Goal: Information Seeking & Learning: Compare options

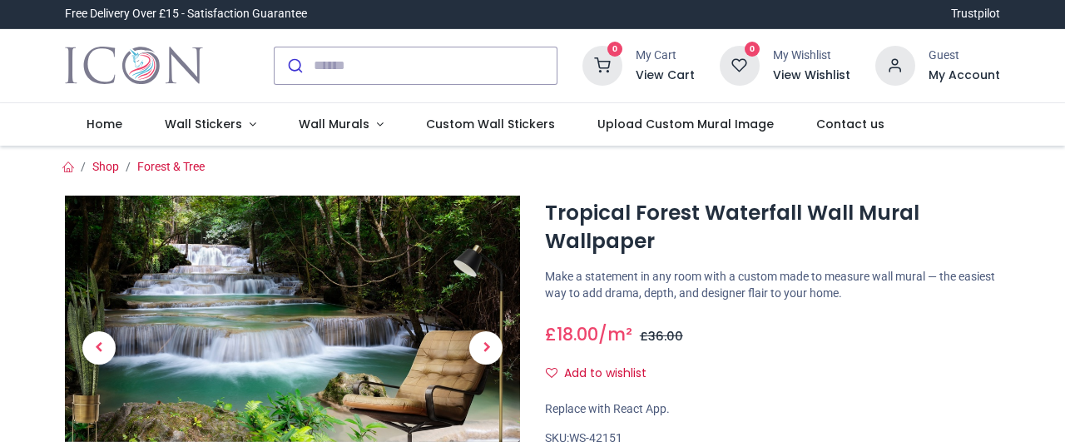
click at [159, 59] on img "Logo of Icon Wall Stickers" at bounding box center [133, 65] width 137 height 47
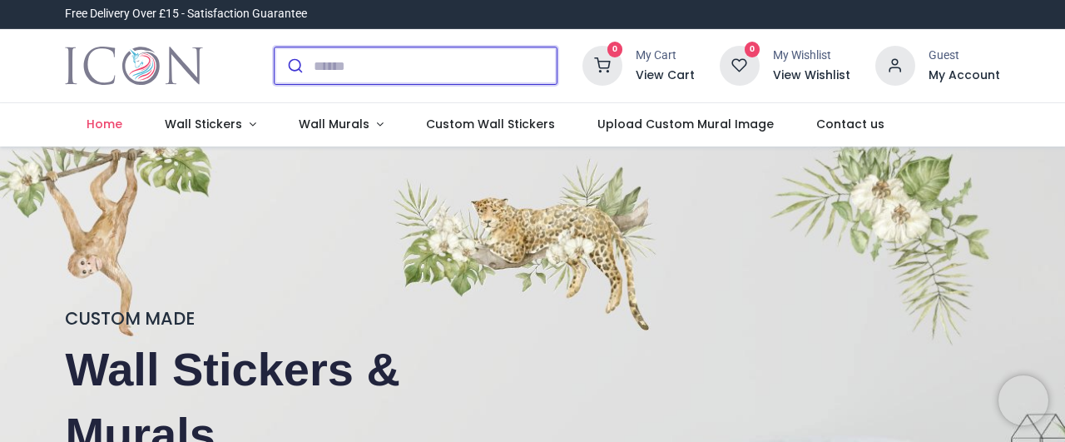
click at [340, 80] on input "search" at bounding box center [435, 65] width 243 height 37
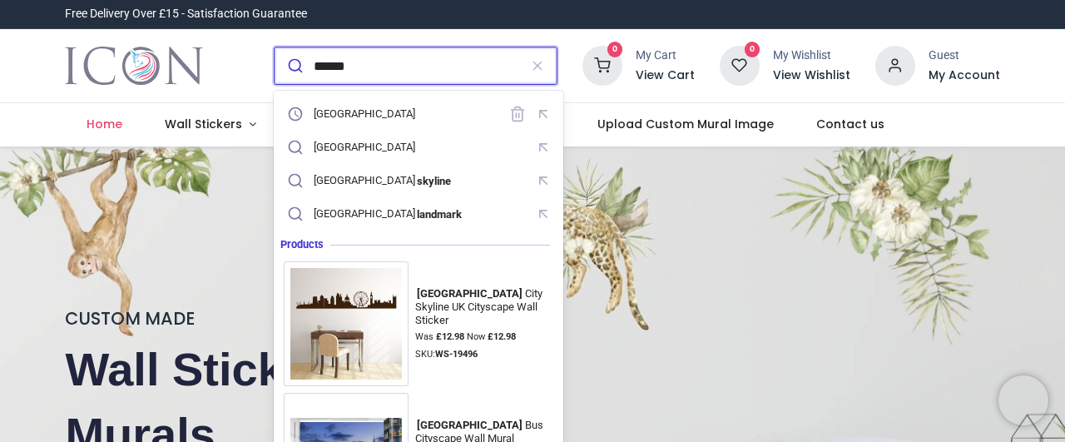
type input "******"
click at [275, 47] on button "submit" at bounding box center [294, 65] width 39 height 37
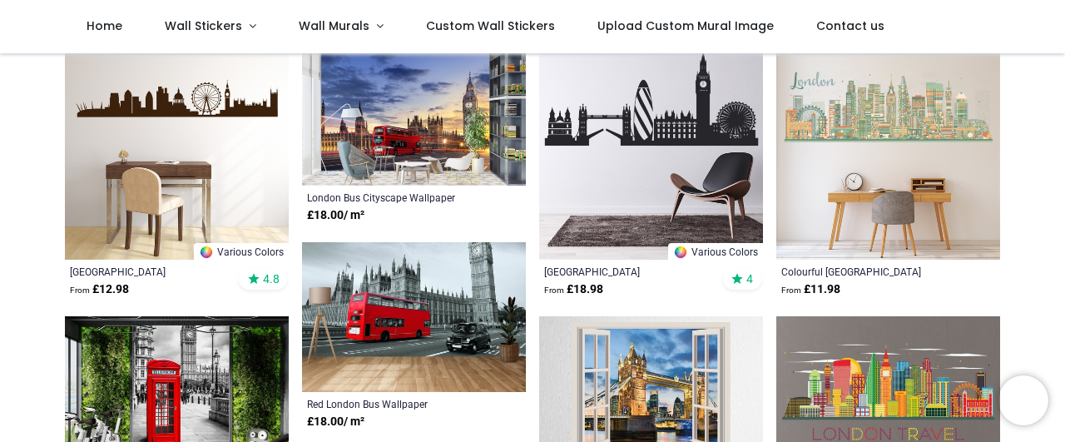
scroll to position [280, 0]
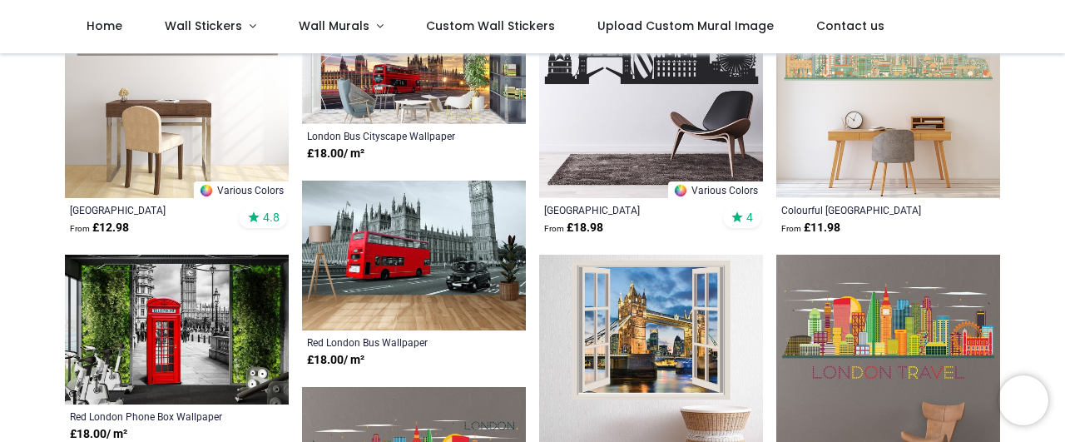
click at [409, 242] on img at bounding box center [414, 256] width 224 height 150
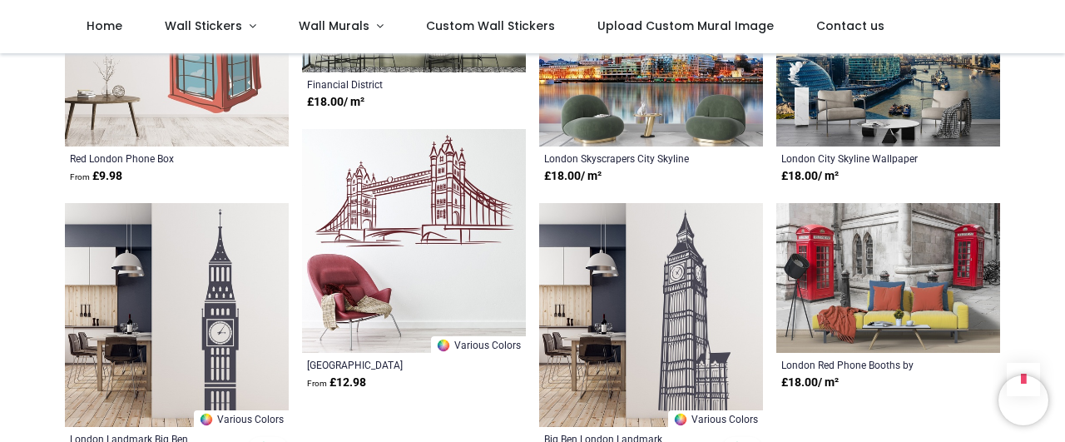
scroll to position [1678, 0]
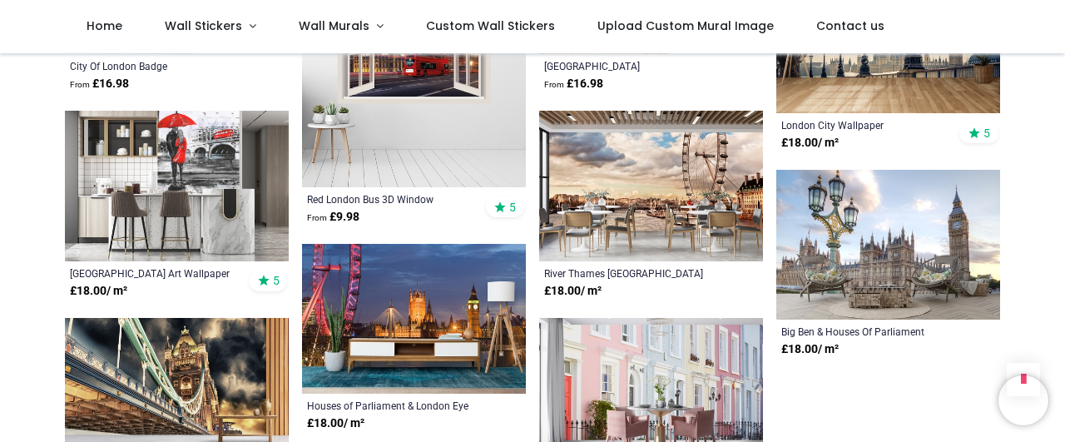
scroll to position [2517, 0]
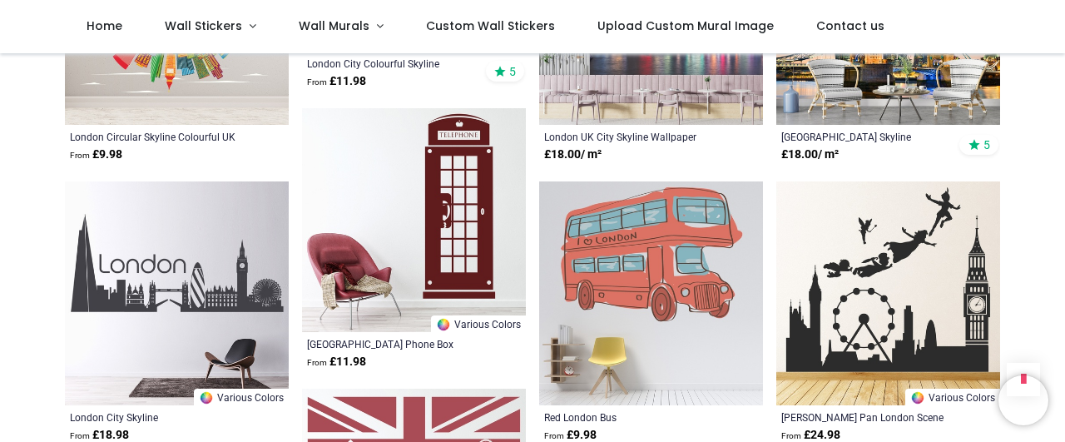
scroll to position [932, 0]
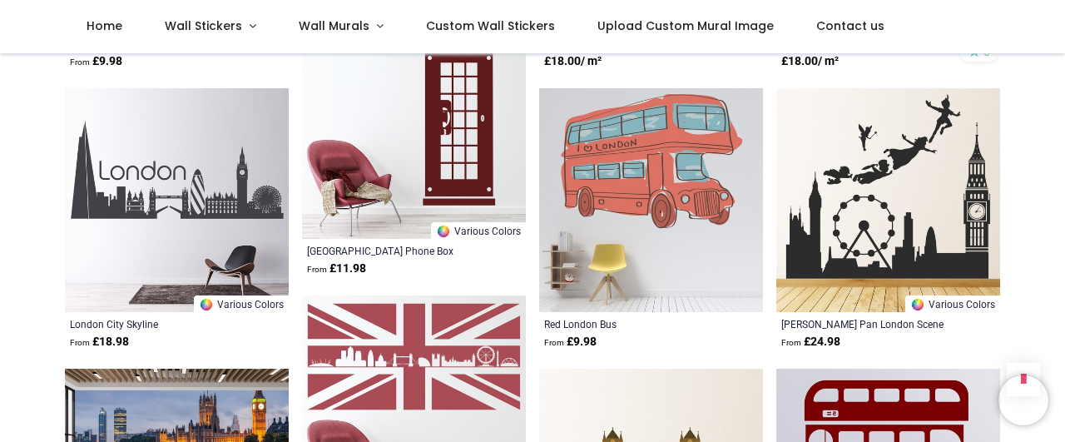
click at [198, 157] on img at bounding box center [177, 200] width 224 height 224
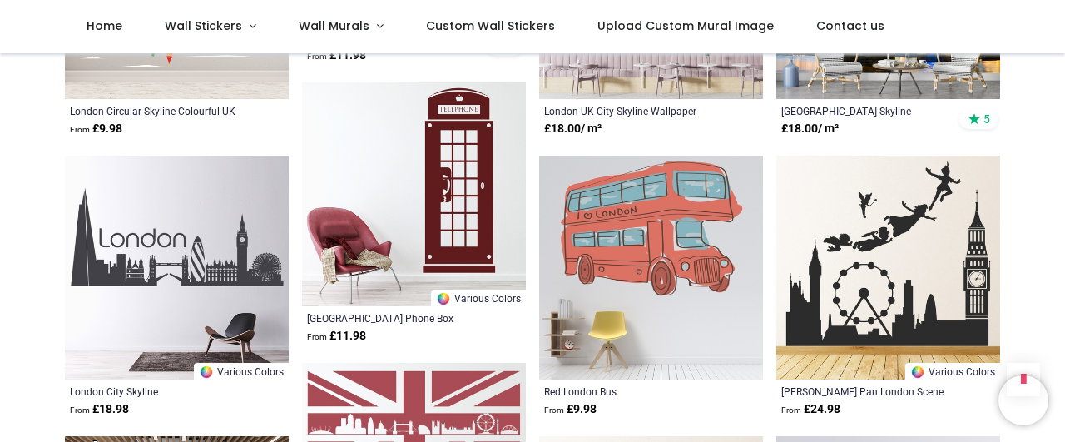
scroll to position [839, 0]
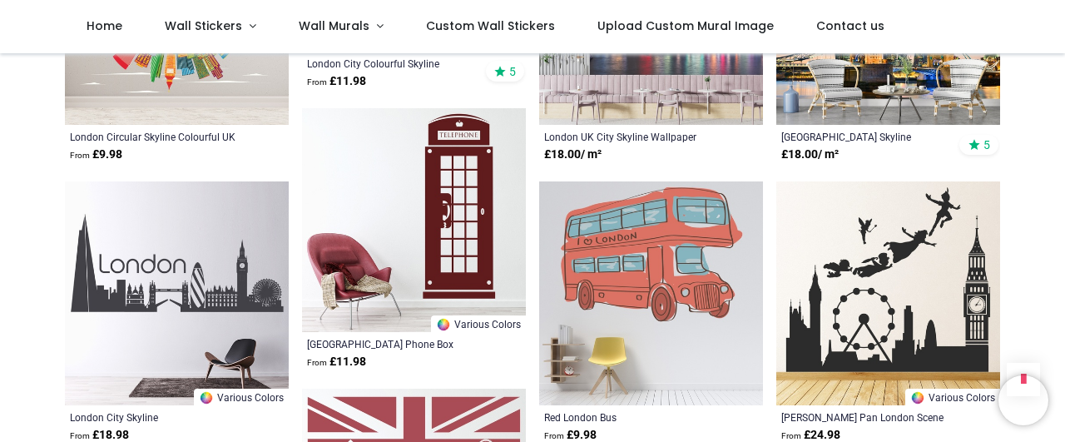
click at [416, 198] on img at bounding box center [414, 220] width 224 height 224
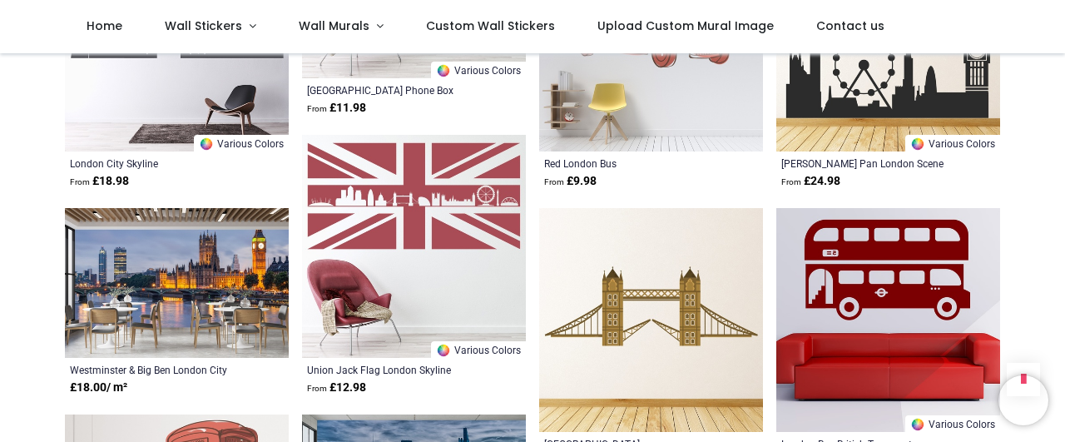
scroll to position [1119, 0]
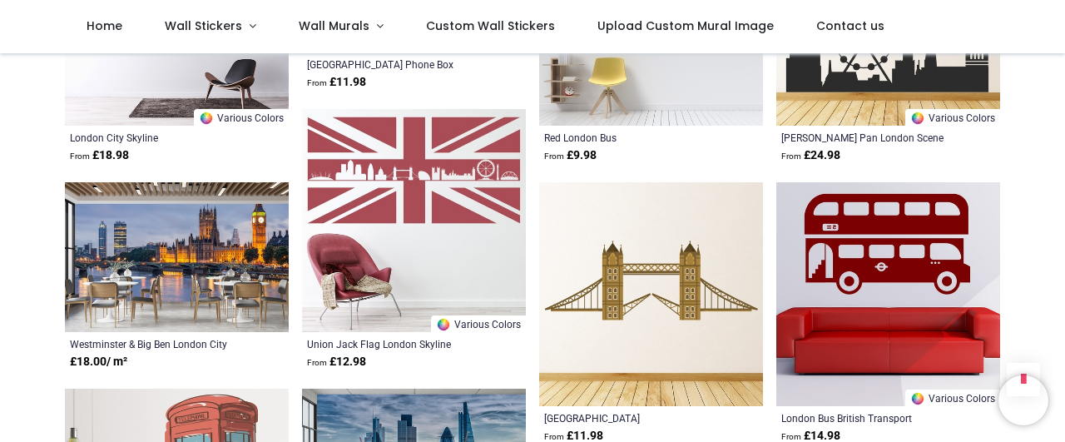
click at [901, 255] on img at bounding box center [889, 294] width 224 height 224
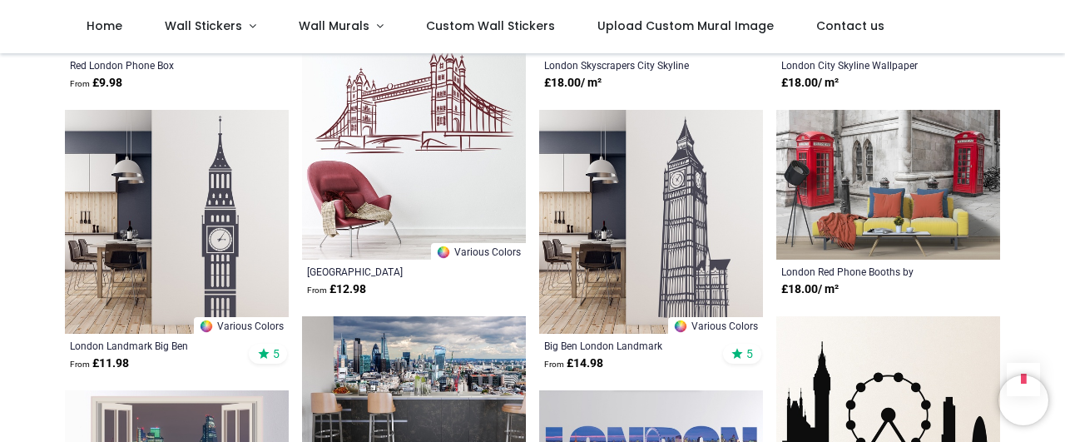
scroll to position [1585, 0]
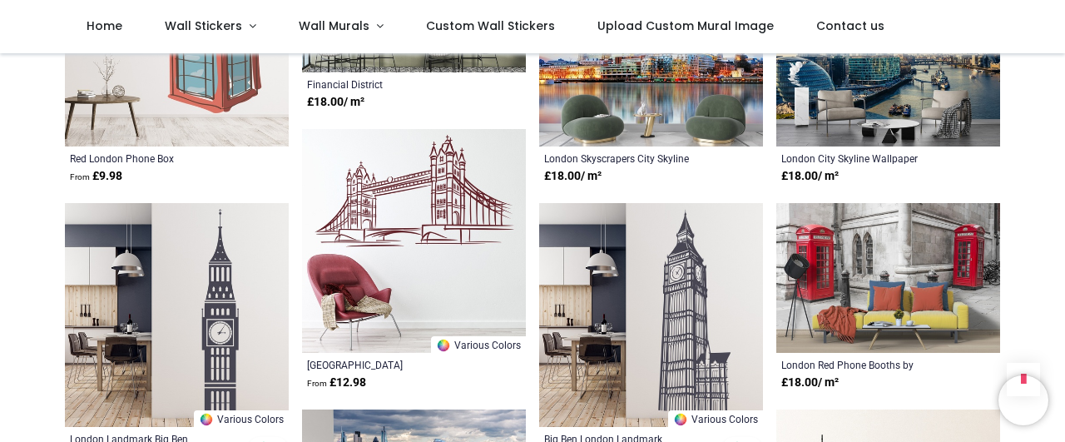
click at [421, 195] on img at bounding box center [414, 241] width 224 height 224
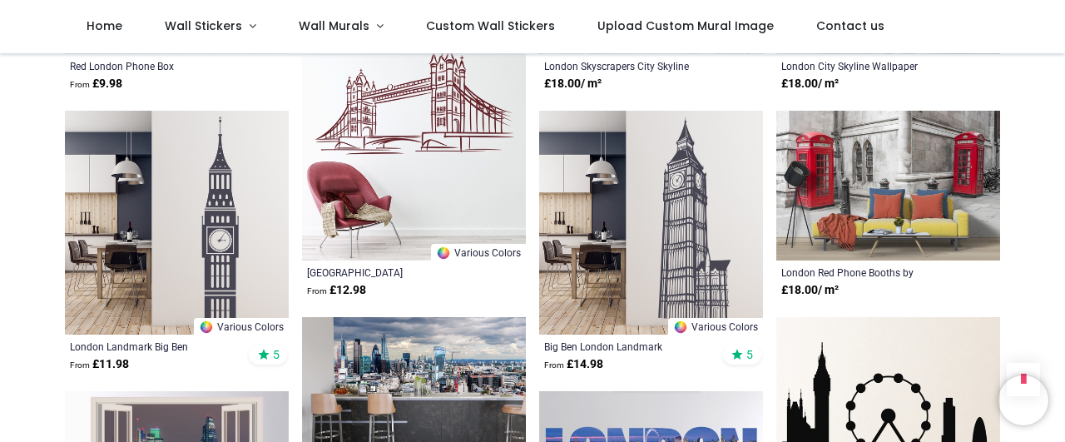
scroll to position [1678, 0]
click at [655, 232] on img at bounding box center [651, 222] width 224 height 224
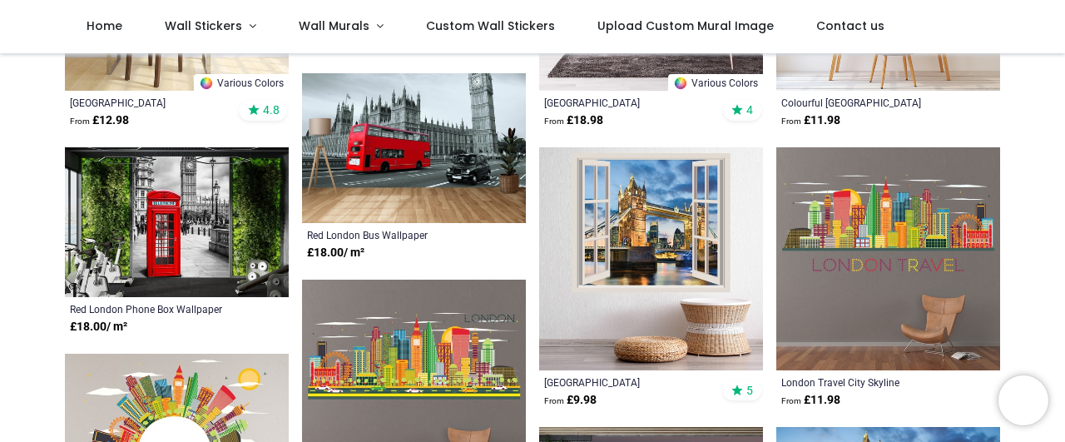
scroll to position [373, 0]
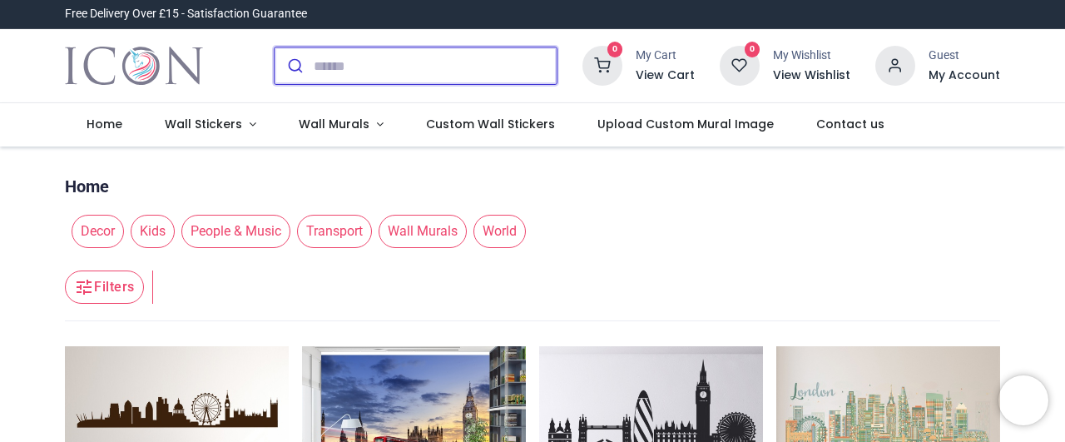
click at [403, 64] on input "search" at bounding box center [435, 65] width 243 height 37
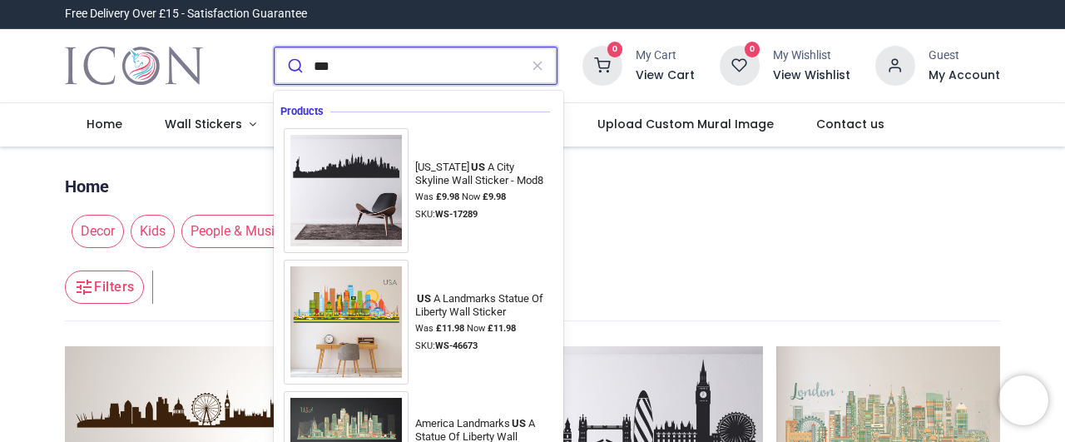
type input "***"
click at [275, 47] on button "submit" at bounding box center [294, 65] width 39 height 37
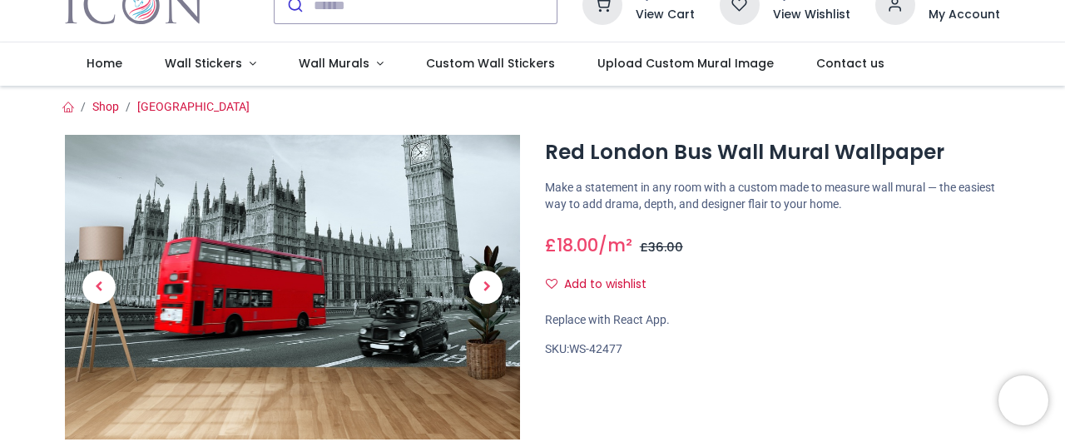
scroll to position [93, 0]
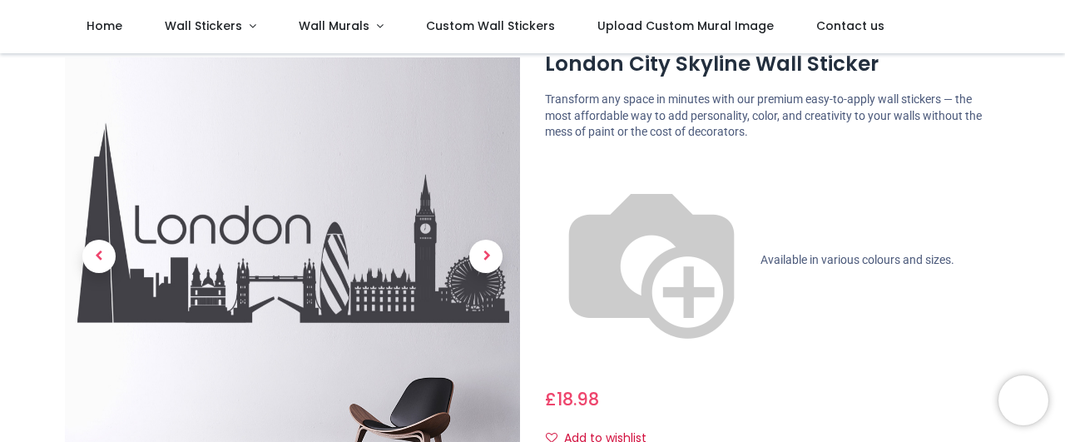
scroll to position [186, 0]
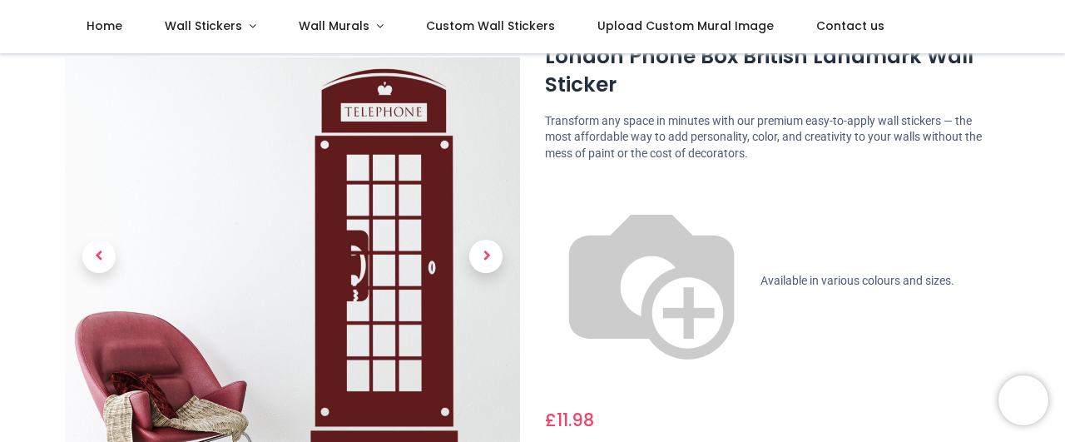
scroll to position [93, 0]
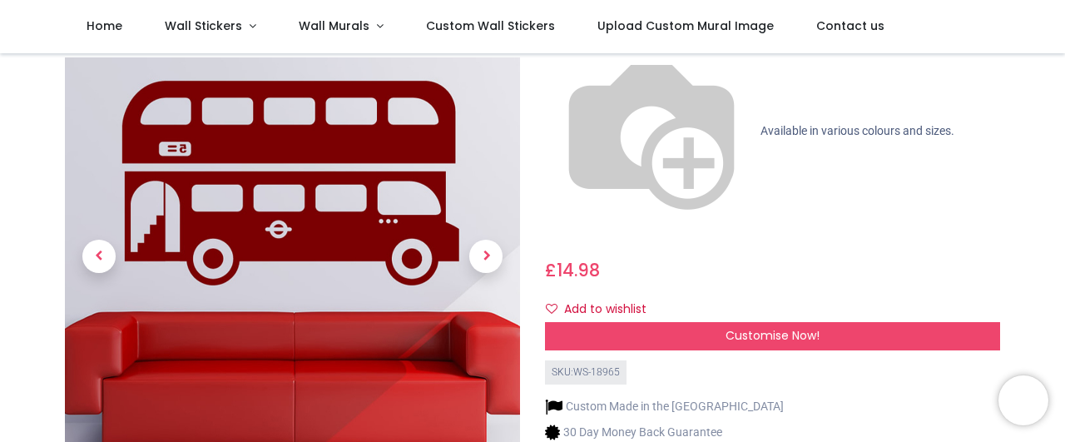
scroll to position [186, 0]
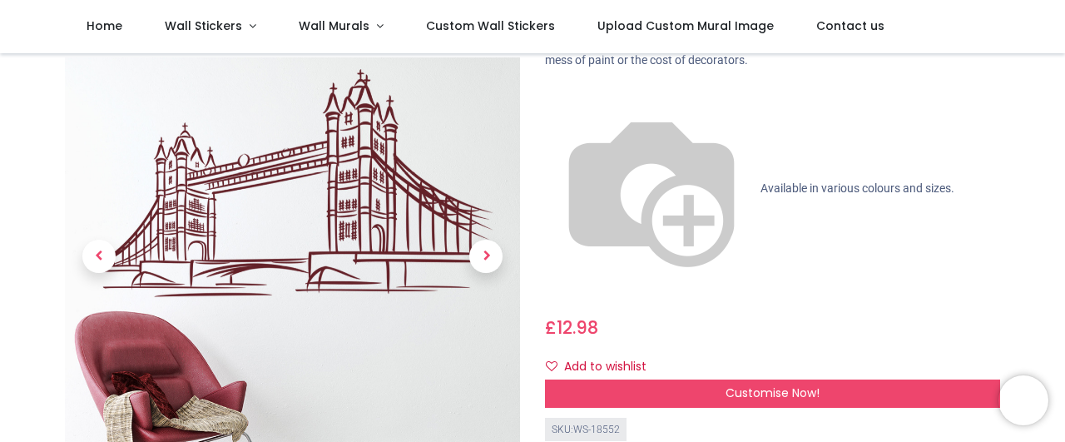
scroll to position [186, 0]
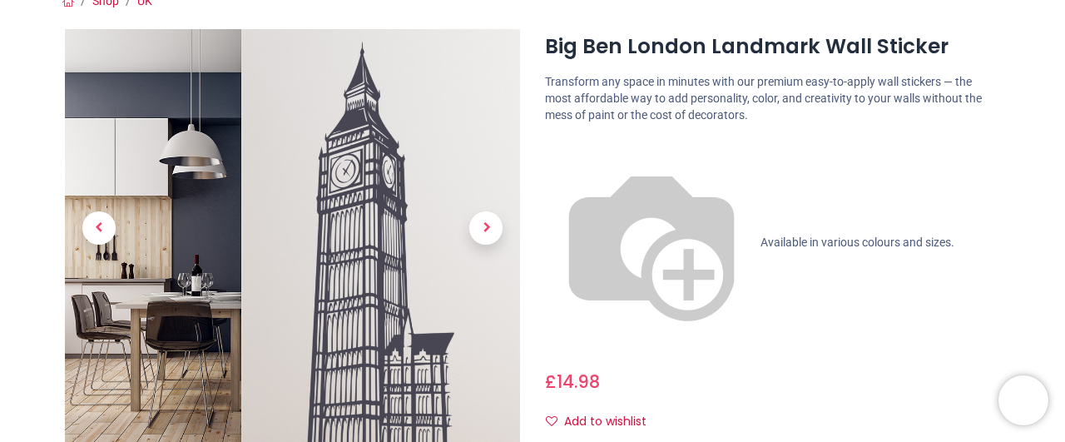
scroll to position [186, 0]
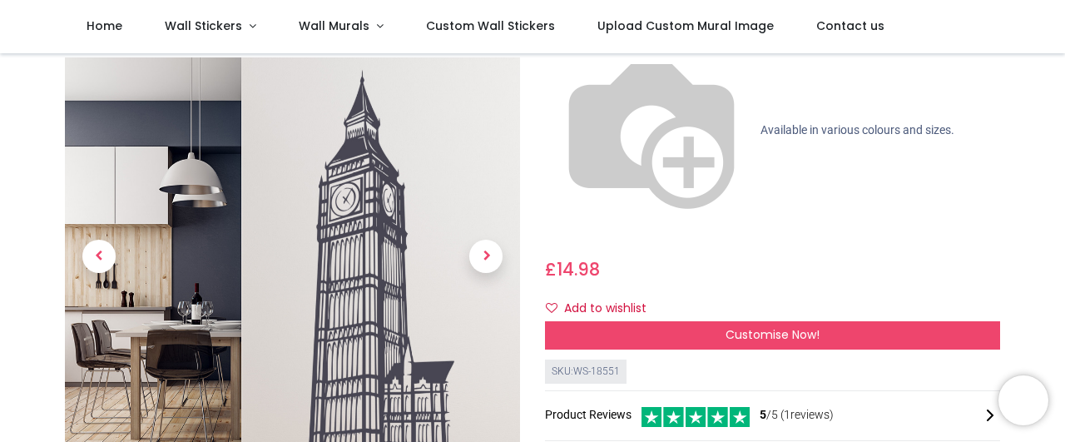
scroll to position [93, 0]
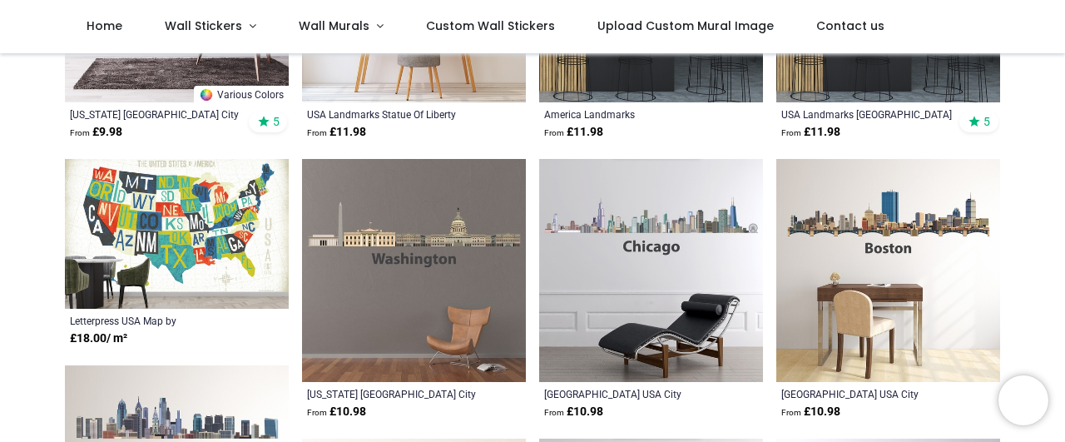
scroll to position [373, 0]
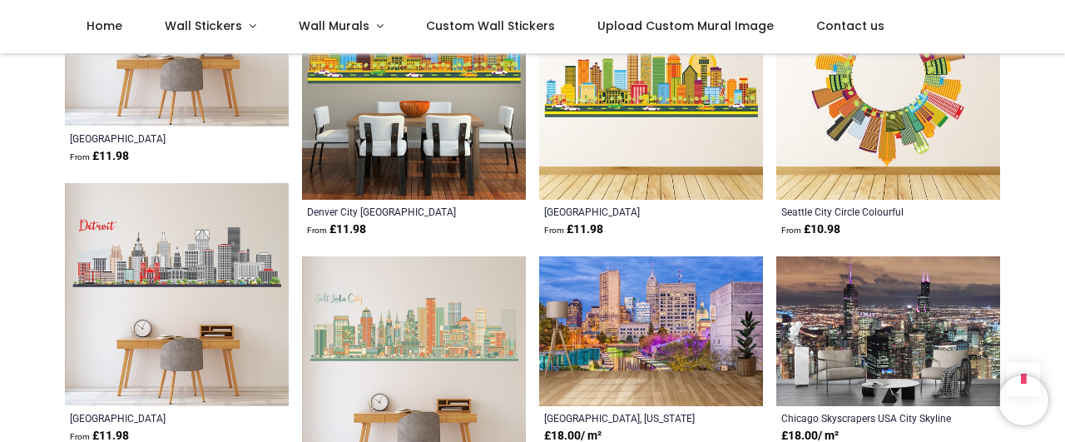
scroll to position [2051, 0]
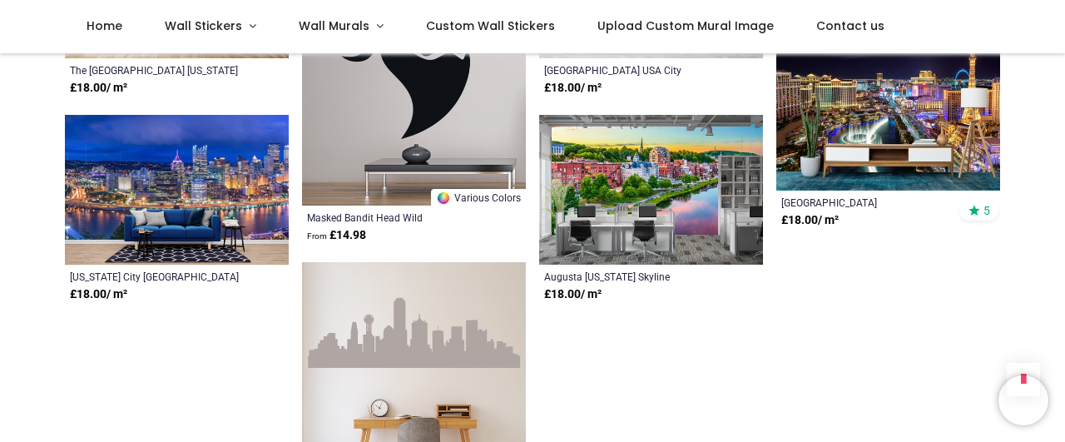
scroll to position [3822, 0]
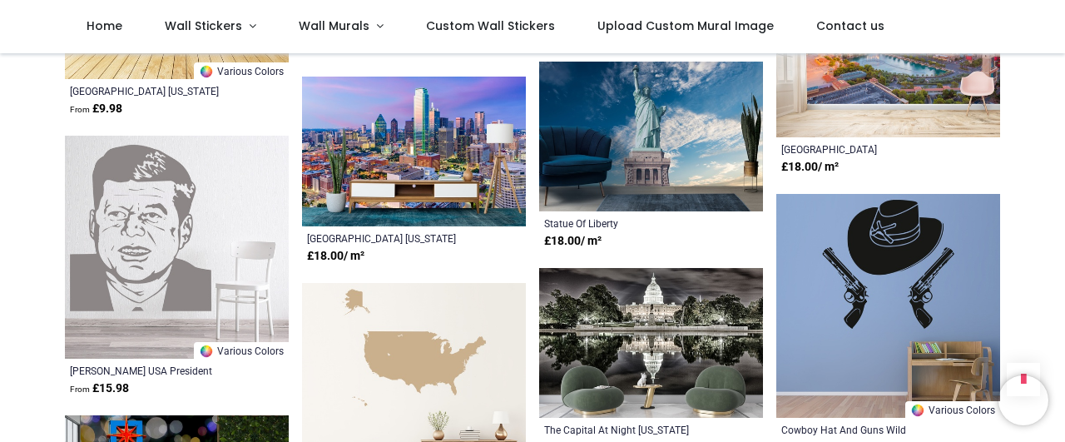
scroll to position [4195, 0]
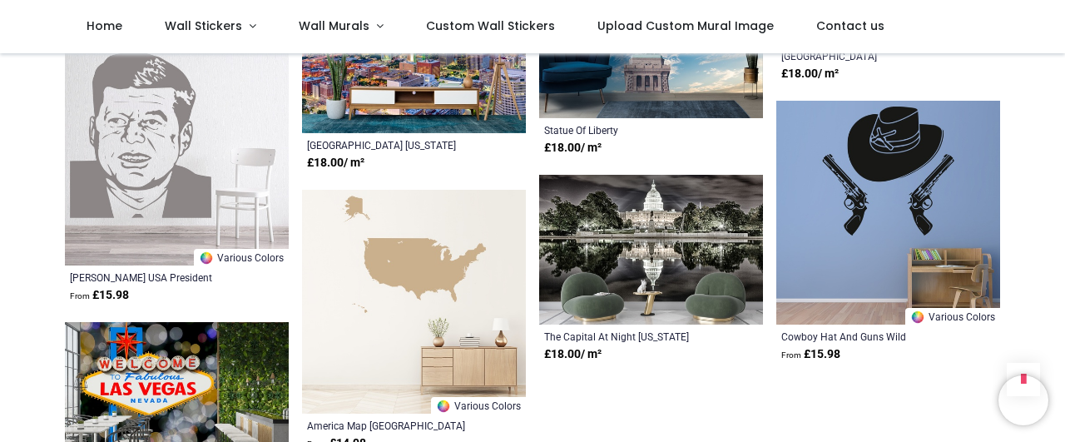
click at [645, 211] on img at bounding box center [651, 250] width 224 height 150
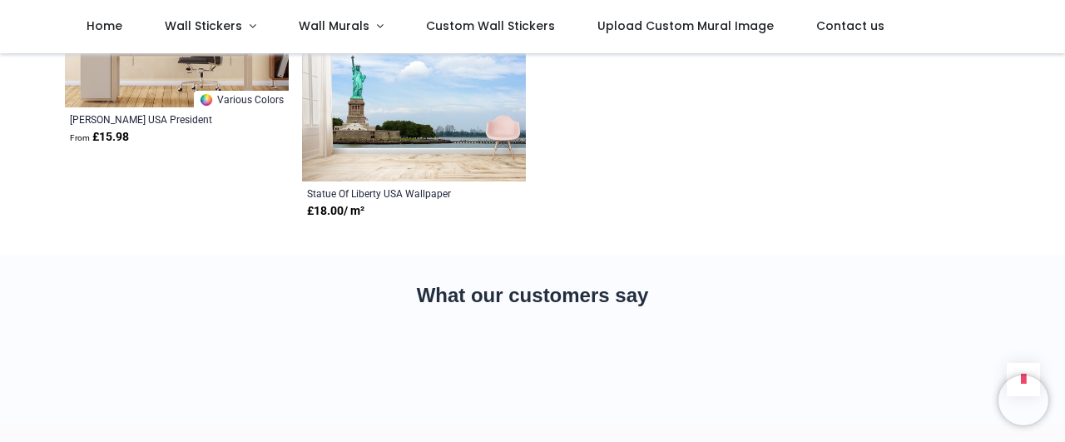
scroll to position [4941, 0]
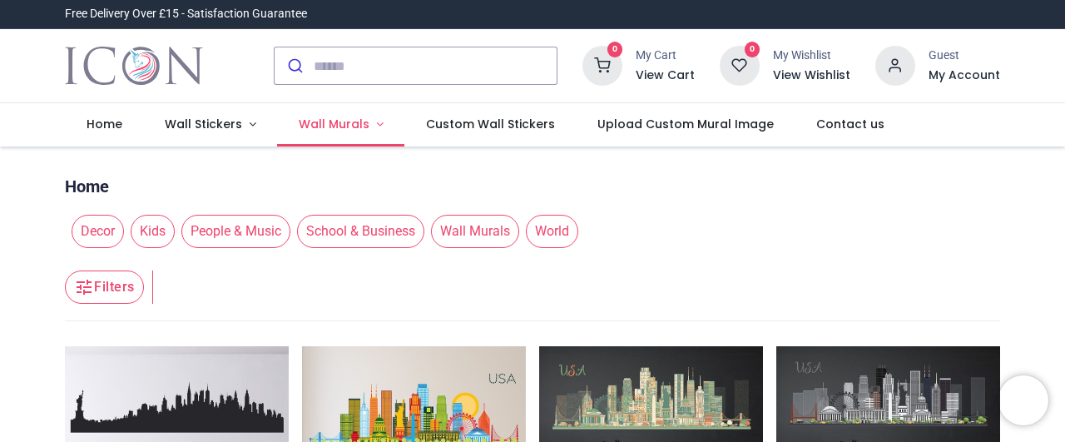
click at [347, 130] on span "Wall Murals" at bounding box center [334, 124] width 71 height 17
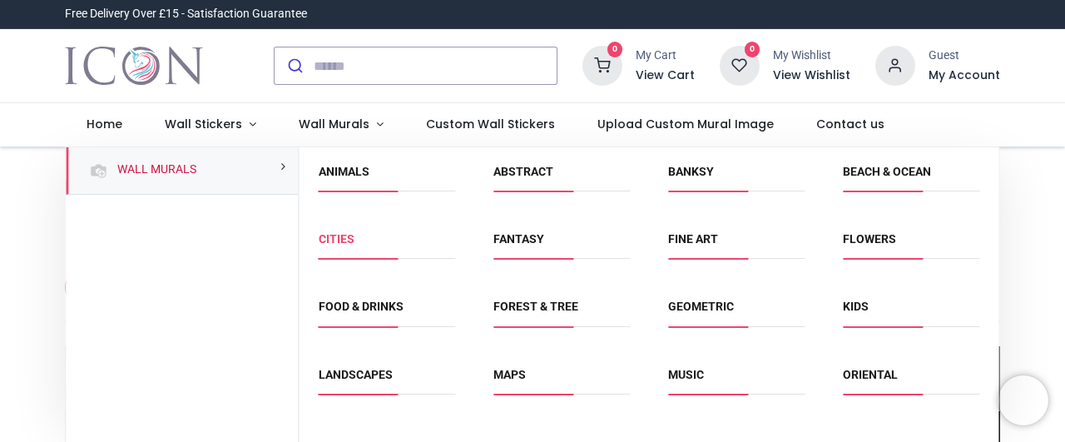
click at [335, 239] on link "Cities" at bounding box center [337, 238] width 36 height 13
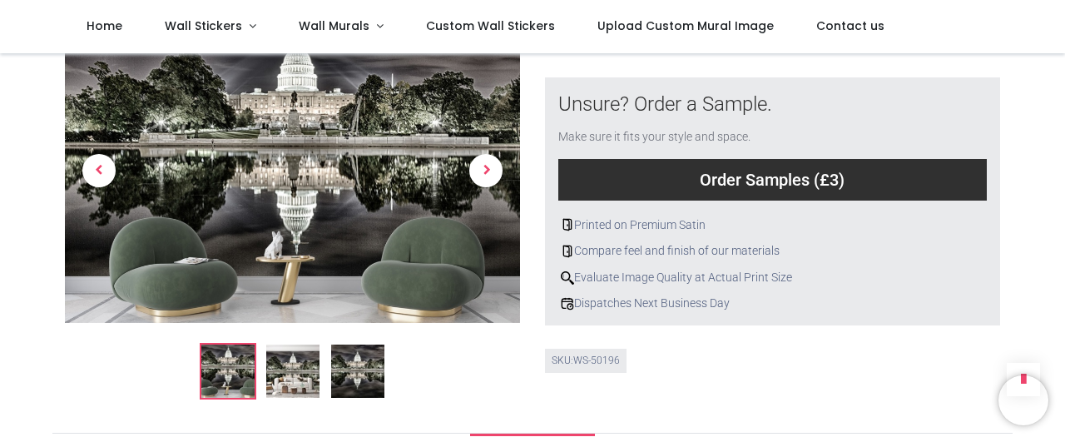
scroll to position [746, 0]
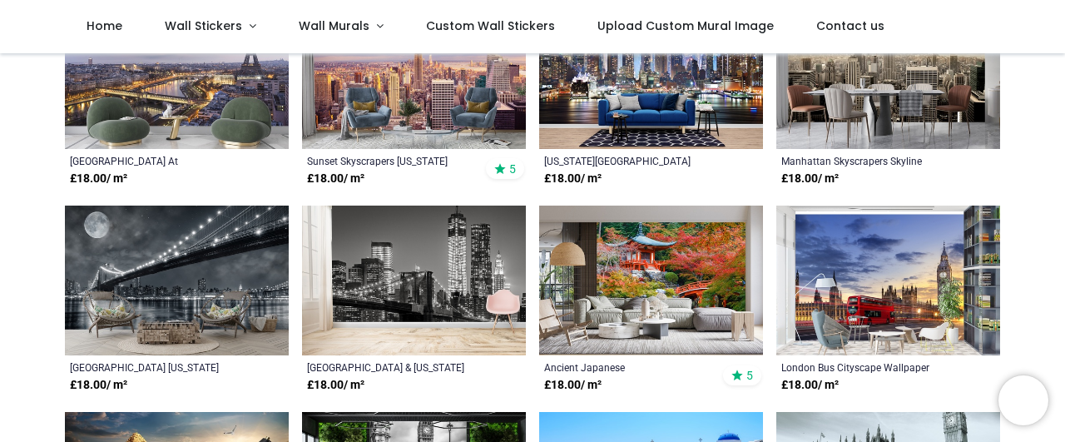
scroll to position [466, 0]
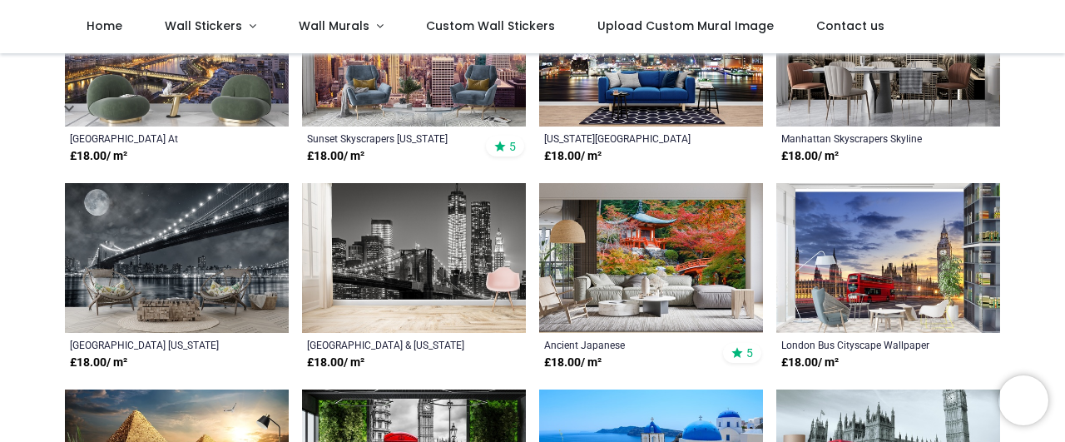
click at [442, 251] on img at bounding box center [414, 258] width 224 height 150
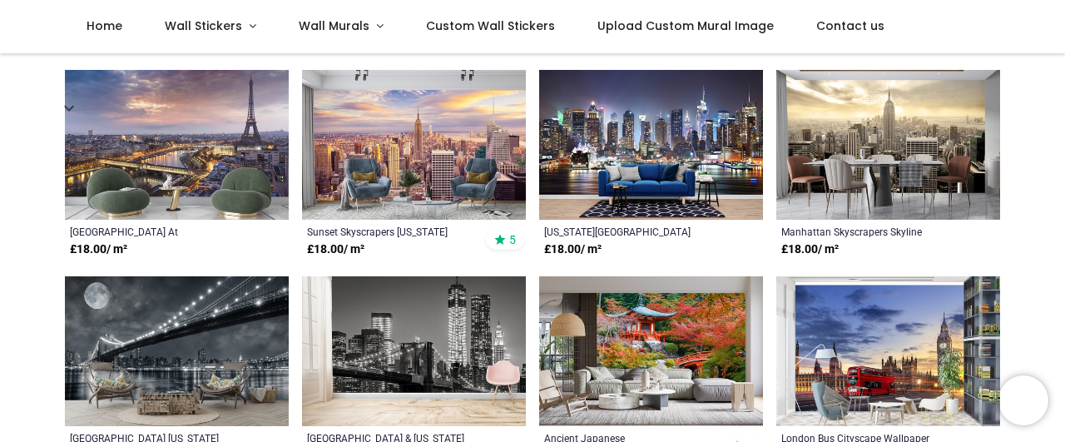
scroll to position [0, 0]
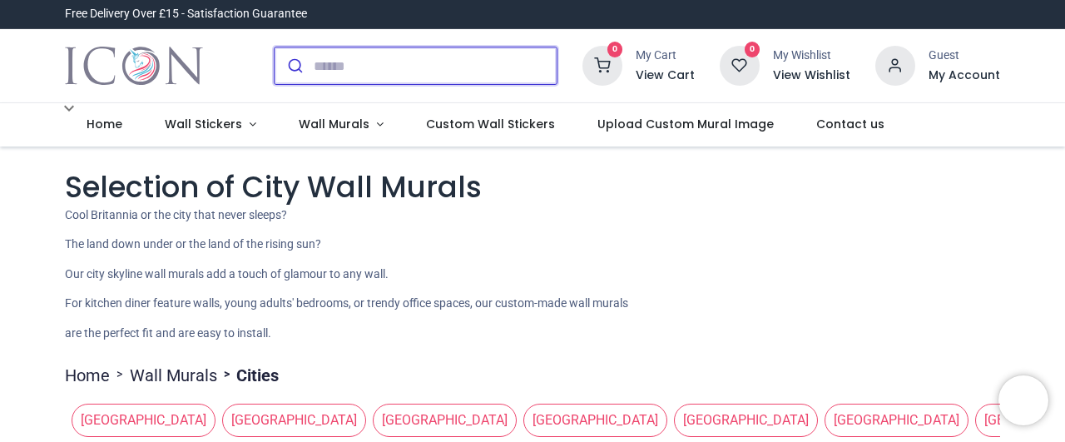
click at [377, 69] on input "search" at bounding box center [435, 65] width 243 height 37
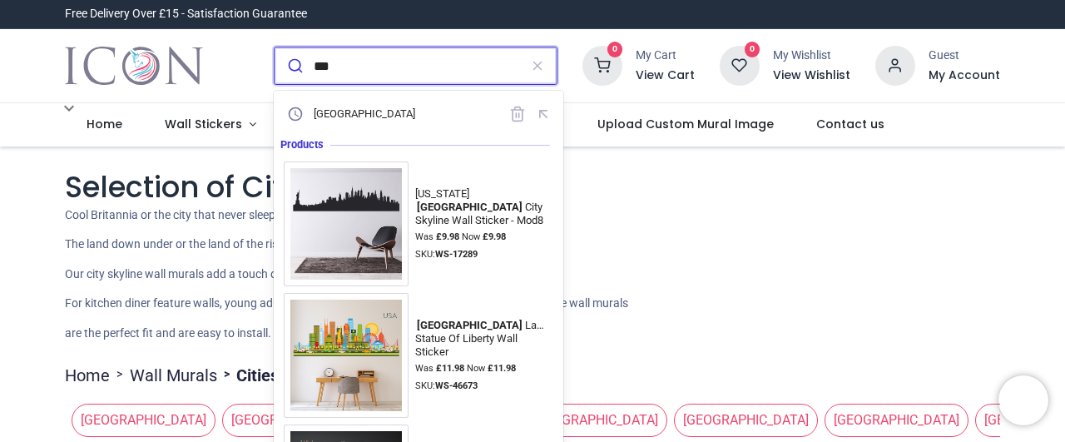
type input "***"
click at [275, 47] on button "submit" at bounding box center [294, 65] width 39 height 37
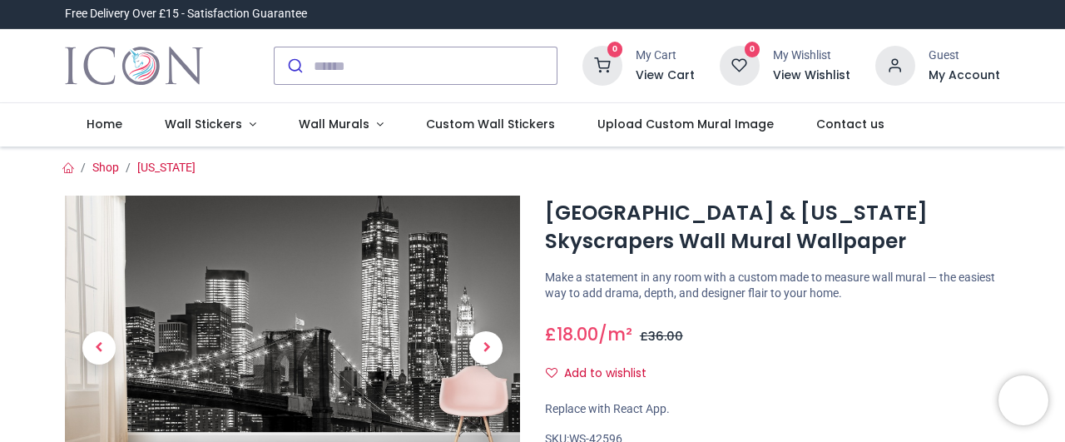
scroll to position [93, 0]
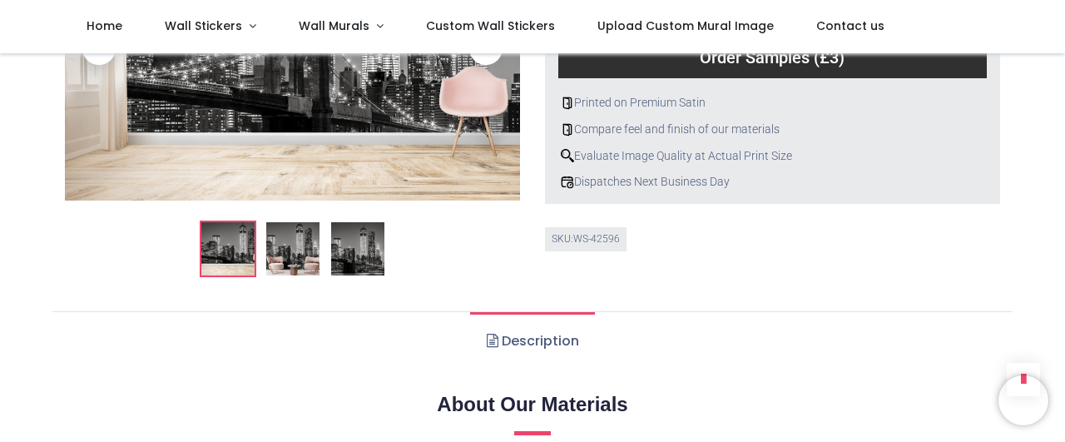
scroll to position [746, 0]
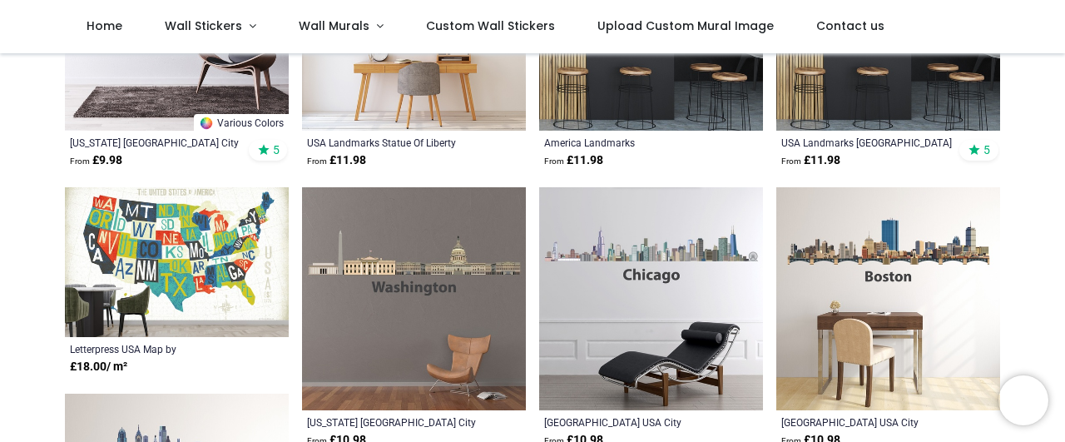
scroll to position [373, 0]
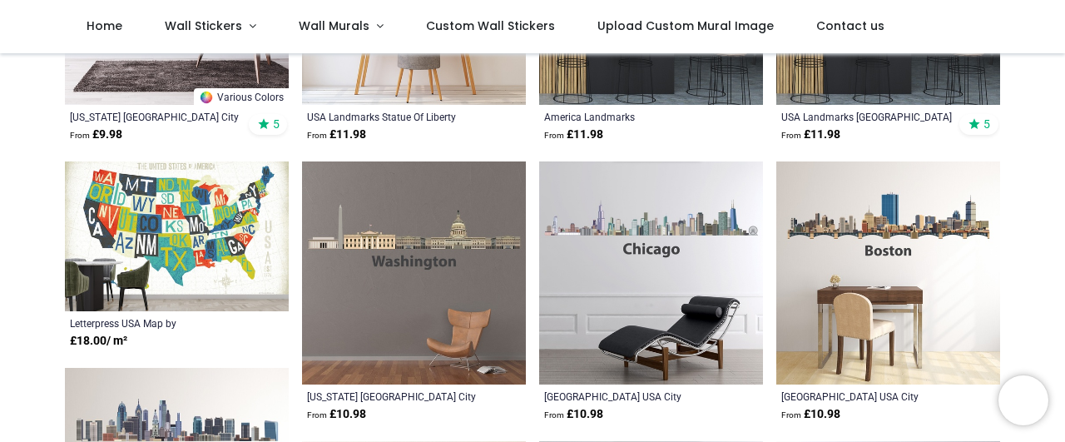
click at [385, 222] on img at bounding box center [414, 273] width 224 height 224
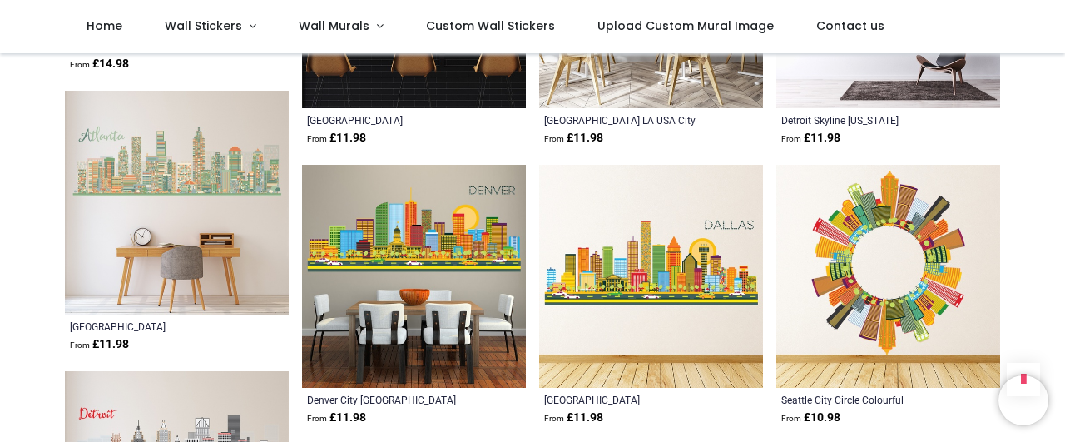
scroll to position [1864, 0]
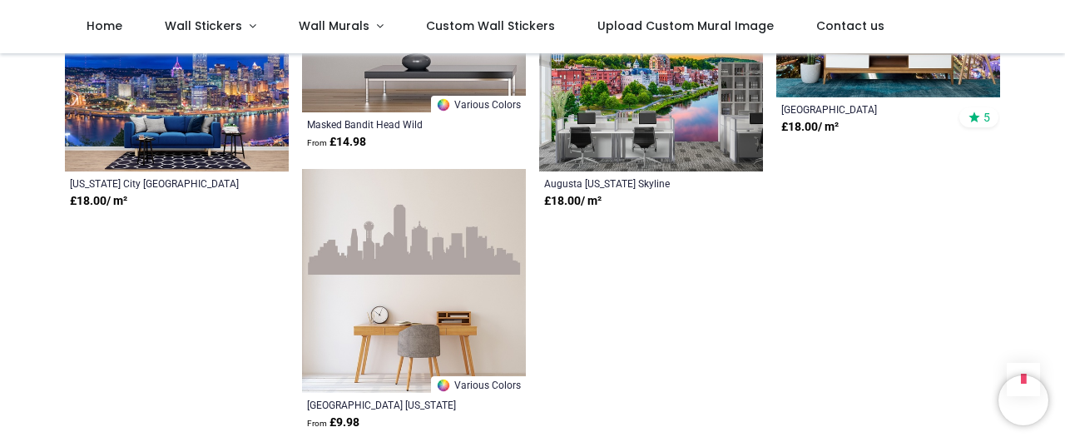
scroll to position [3822, 0]
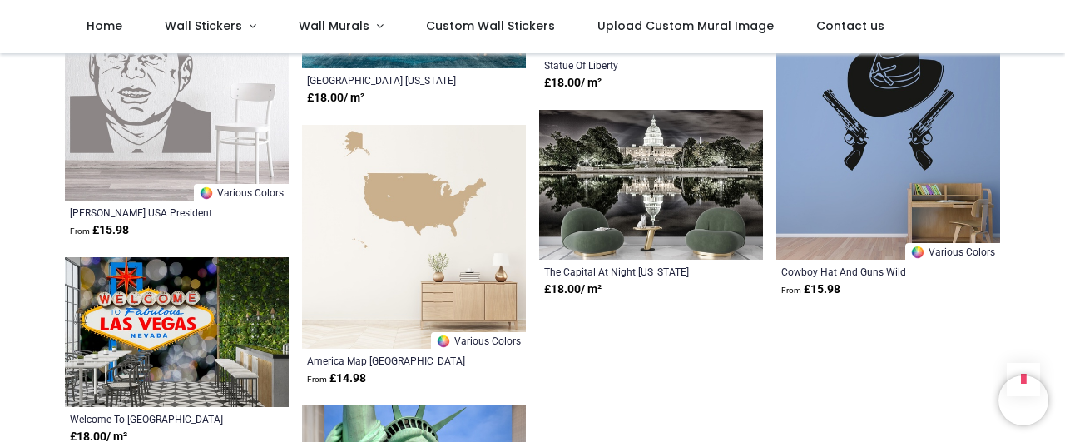
scroll to position [4288, 0]
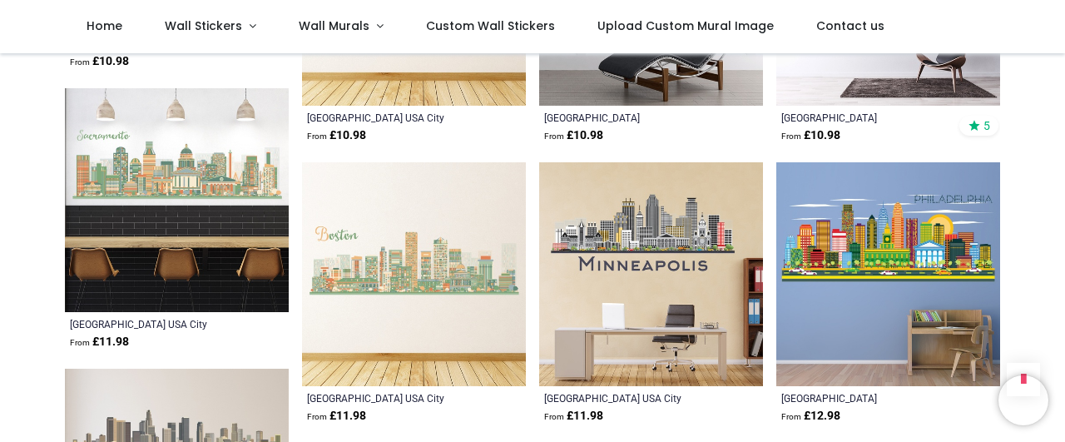
scroll to position [373, 0]
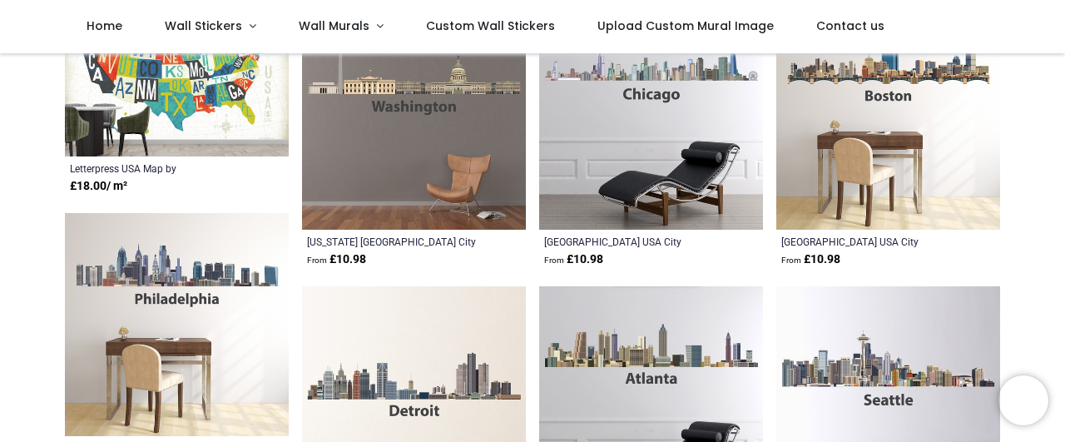
scroll to position [559, 0]
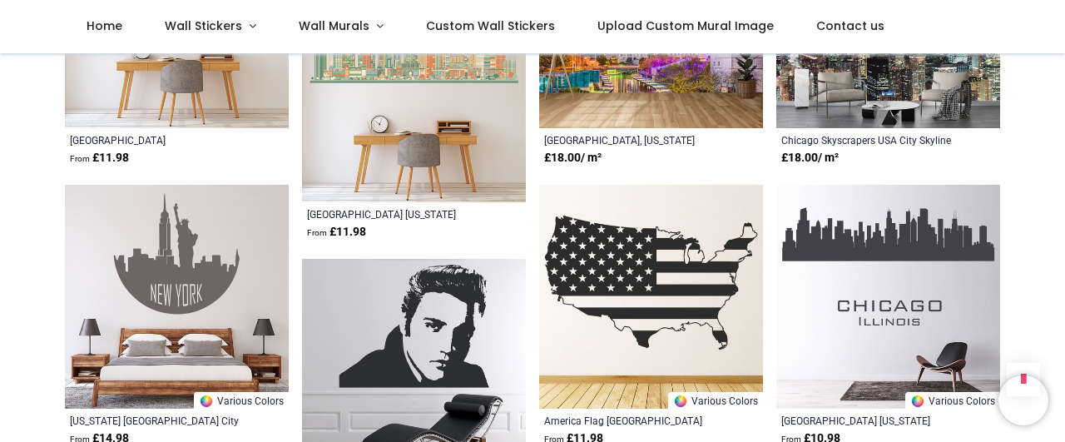
scroll to position [2330, 0]
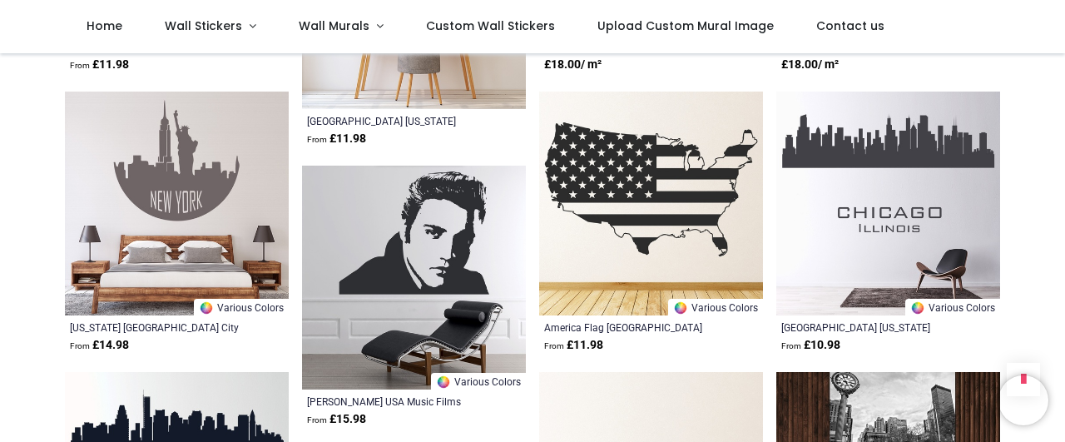
click at [626, 209] on img at bounding box center [651, 204] width 224 height 224
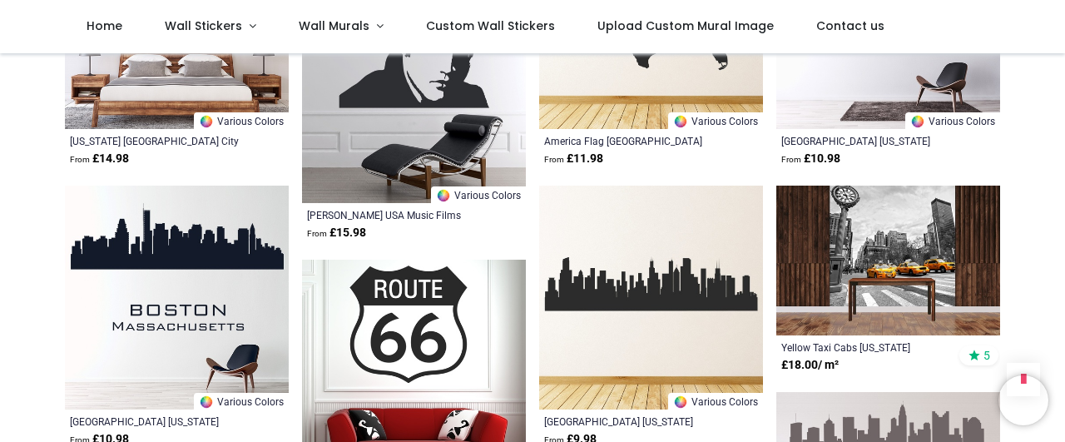
scroll to position [2610, 0]
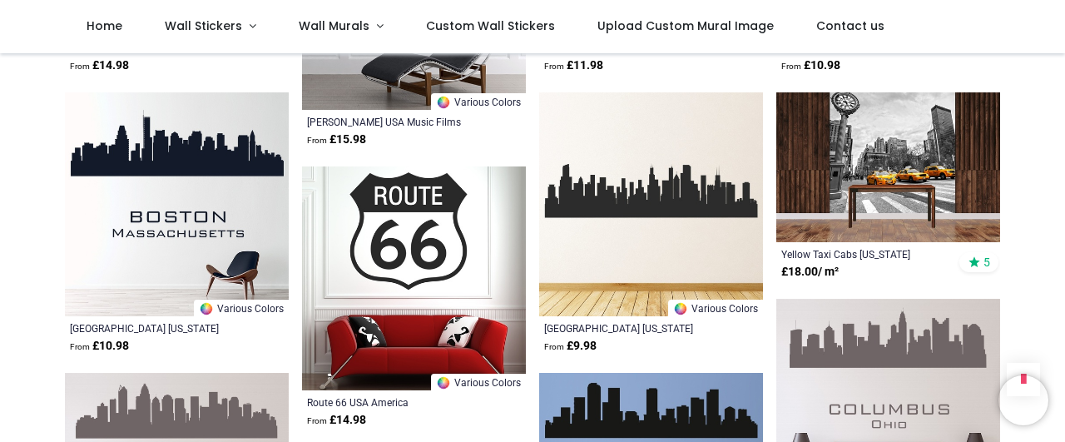
click at [450, 226] on img at bounding box center [414, 278] width 224 height 224
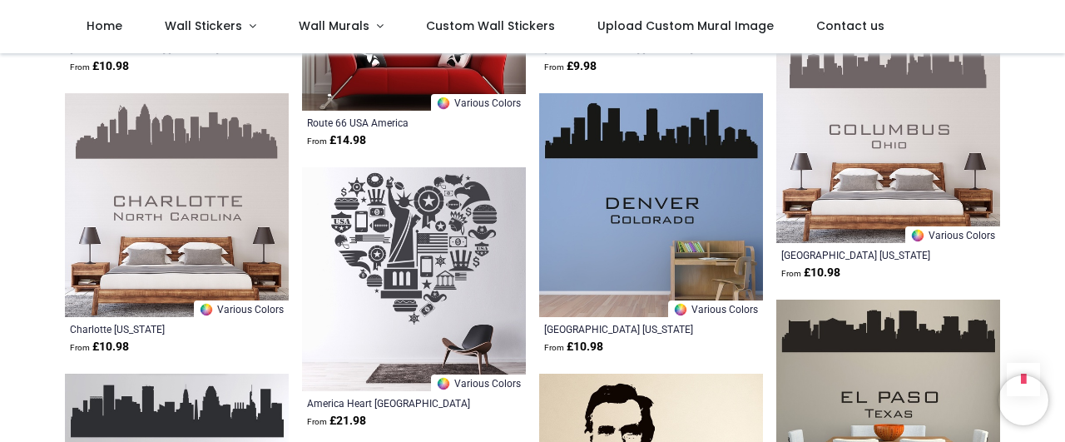
scroll to position [2983, 0]
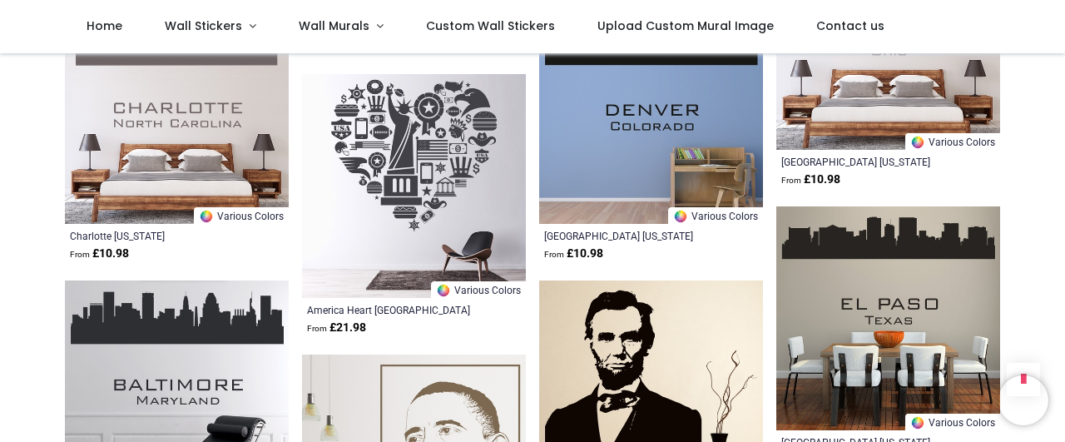
click at [460, 169] on img at bounding box center [414, 186] width 224 height 224
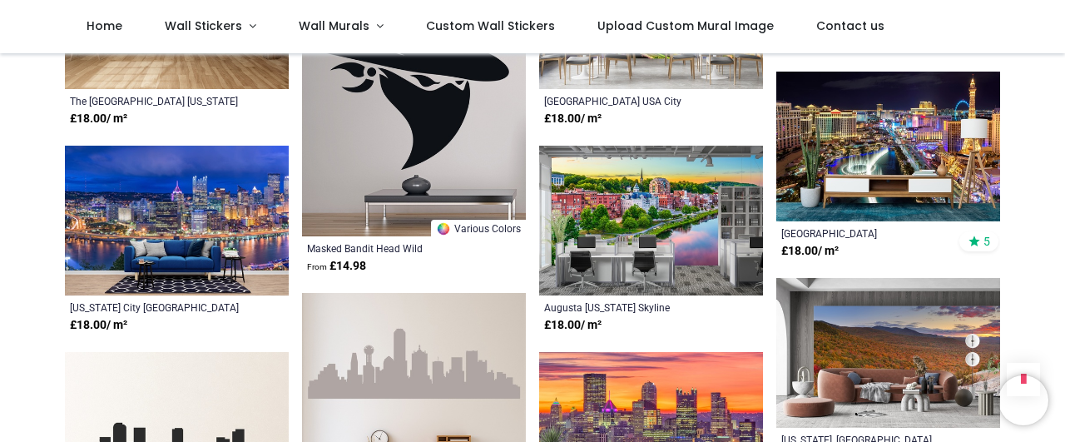
scroll to position [3636, 0]
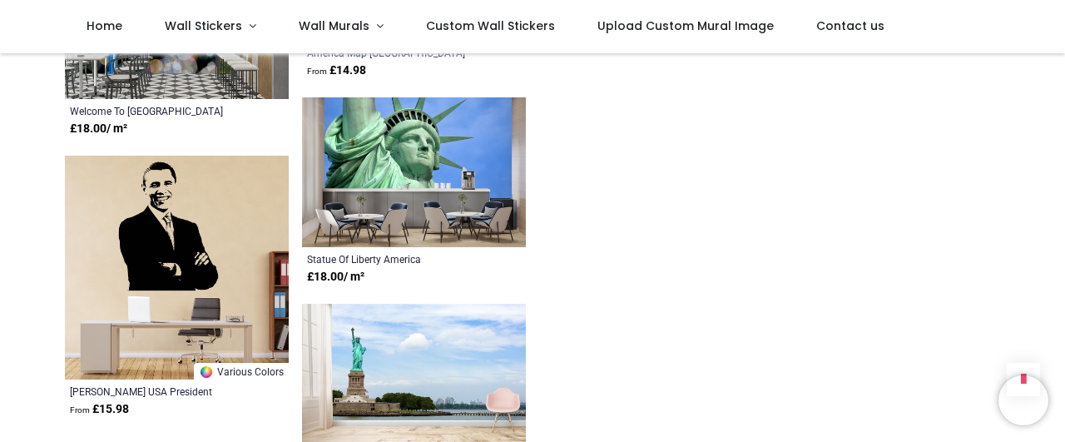
scroll to position [4381, 0]
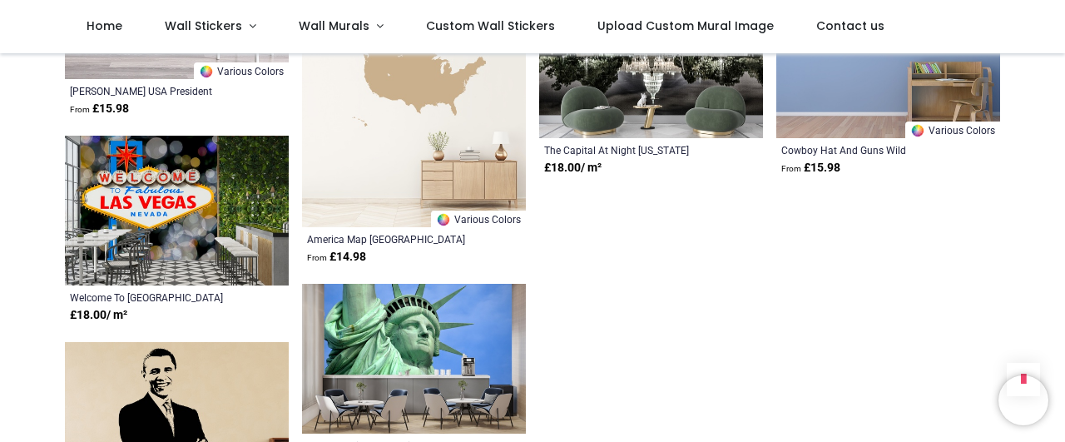
click at [181, 205] on img at bounding box center [177, 211] width 224 height 150
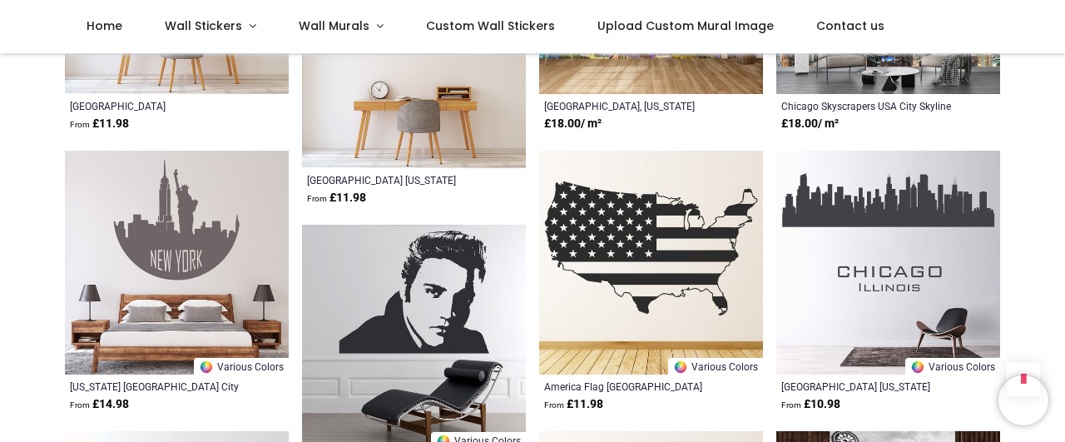
scroll to position [2237, 0]
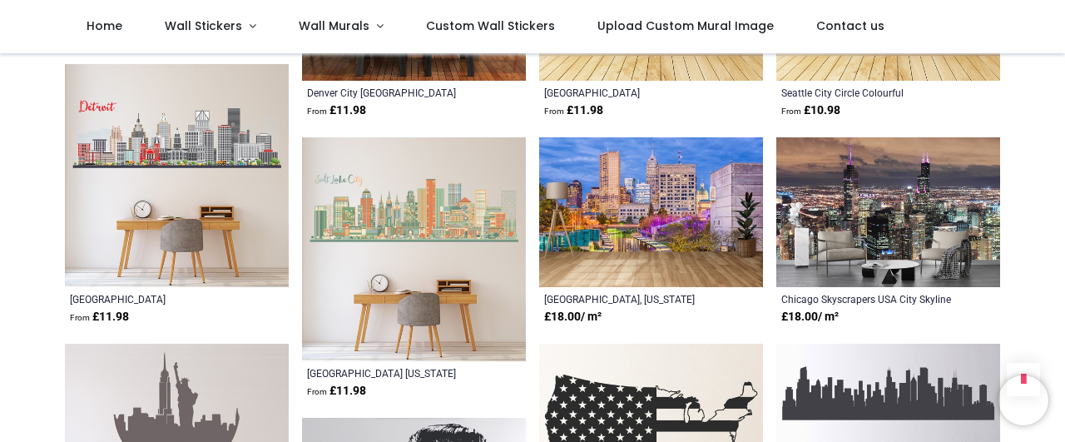
scroll to position [2051, 0]
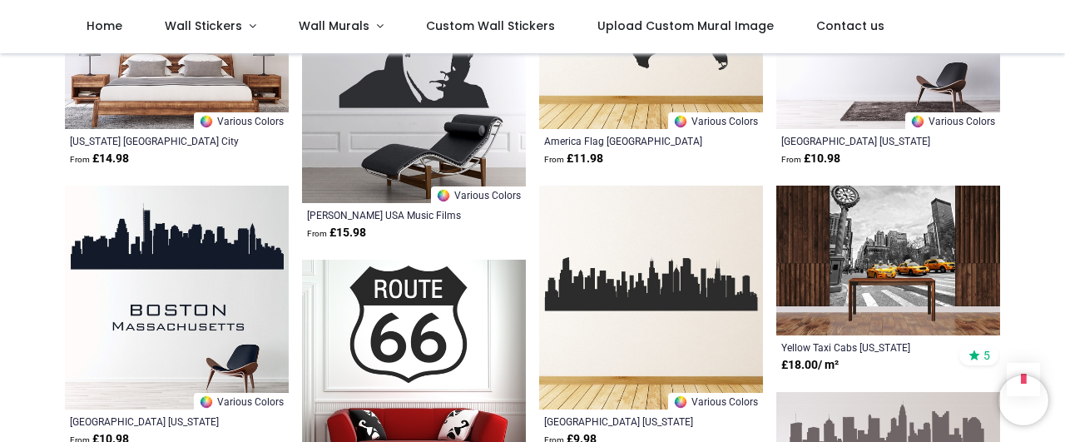
scroll to position [2703, 0]
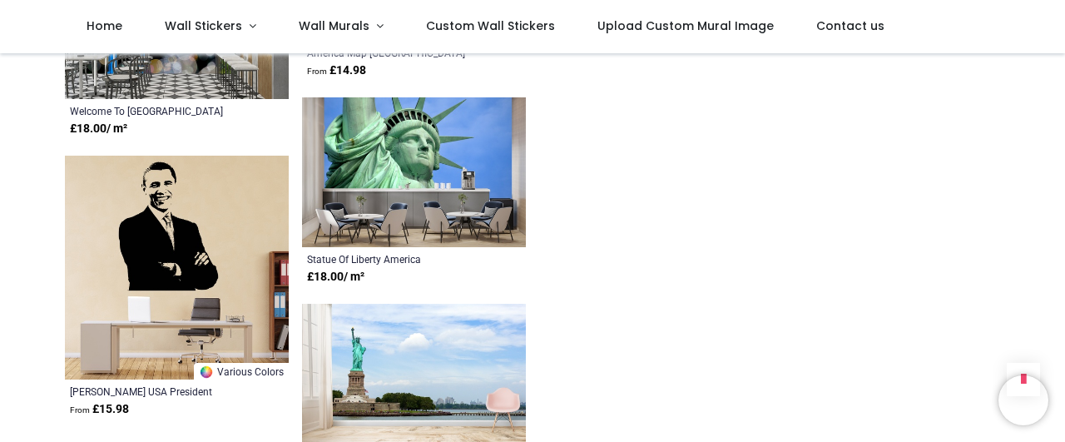
scroll to position [4474, 0]
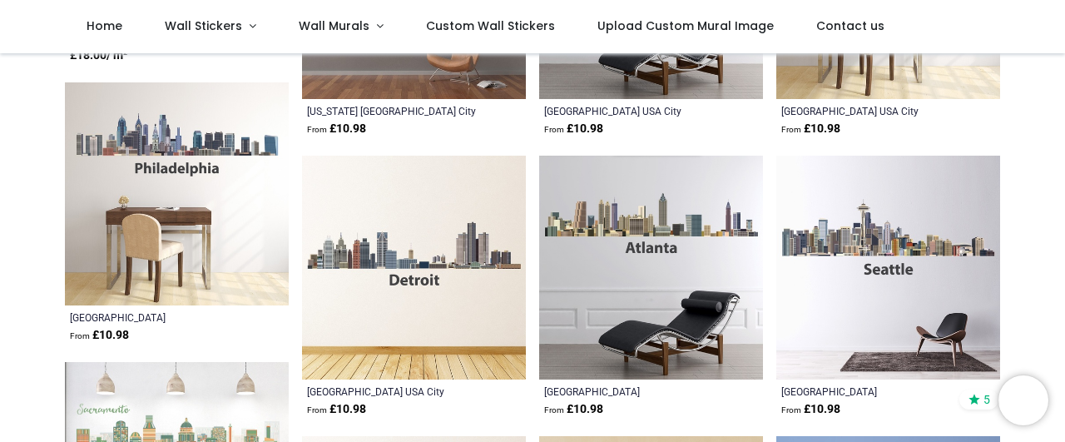
scroll to position [559, 0]
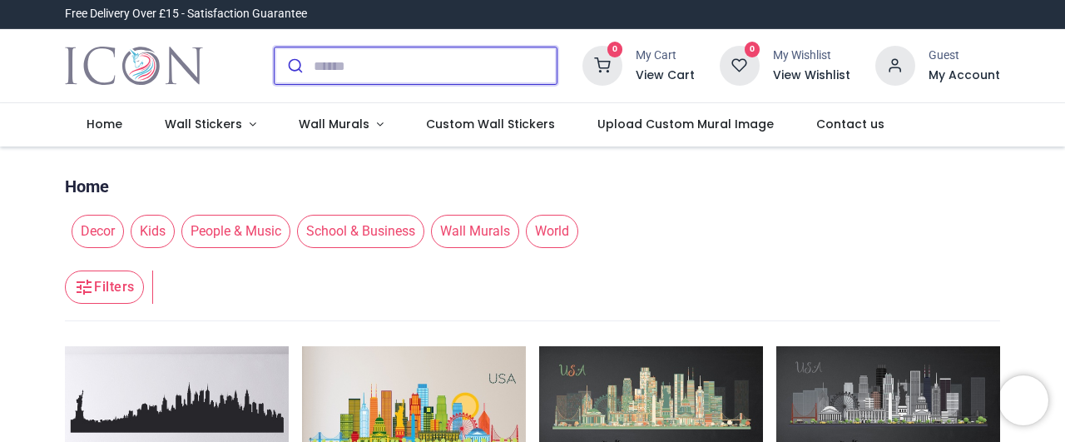
click at [384, 62] on input "search" at bounding box center [435, 65] width 243 height 37
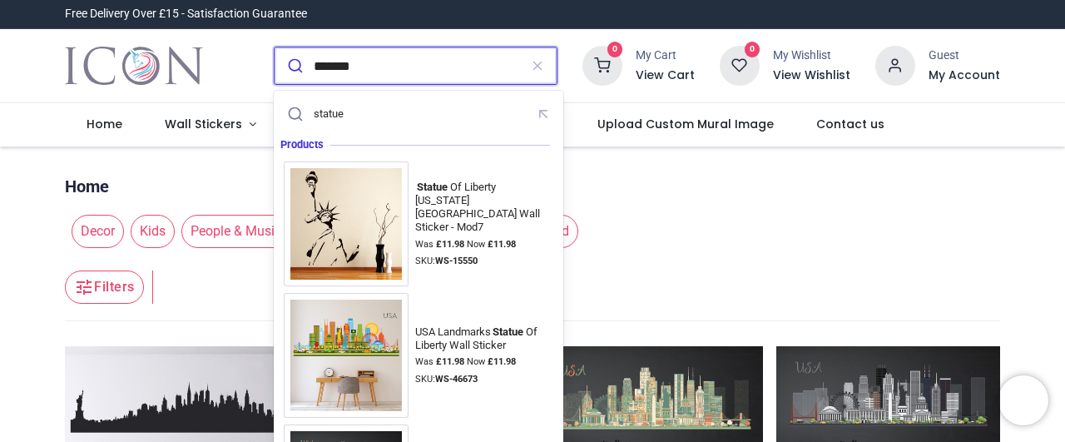
type input "********"
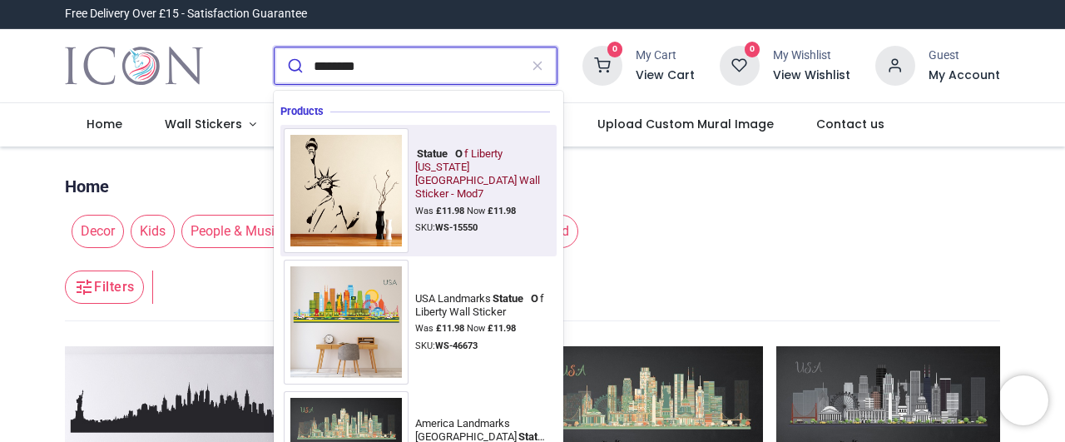
click at [355, 179] on img at bounding box center [346, 190] width 125 height 125
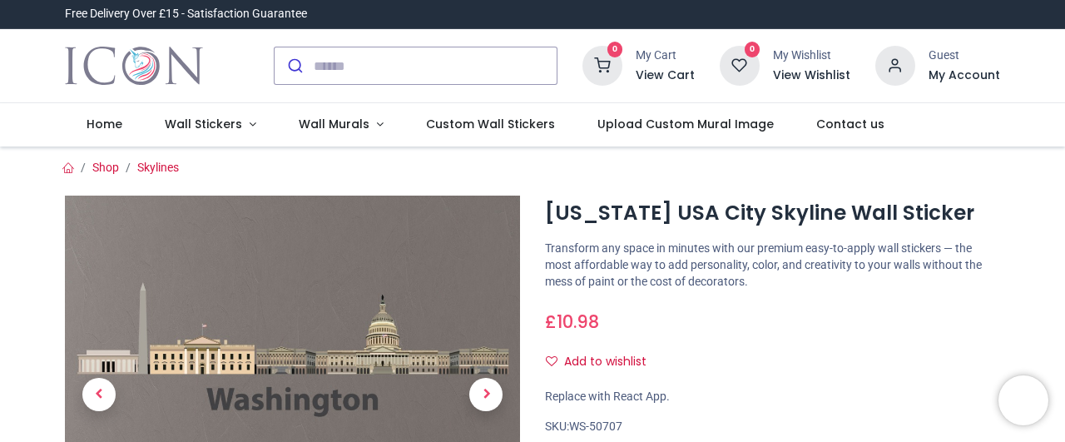
scroll to position [93, 0]
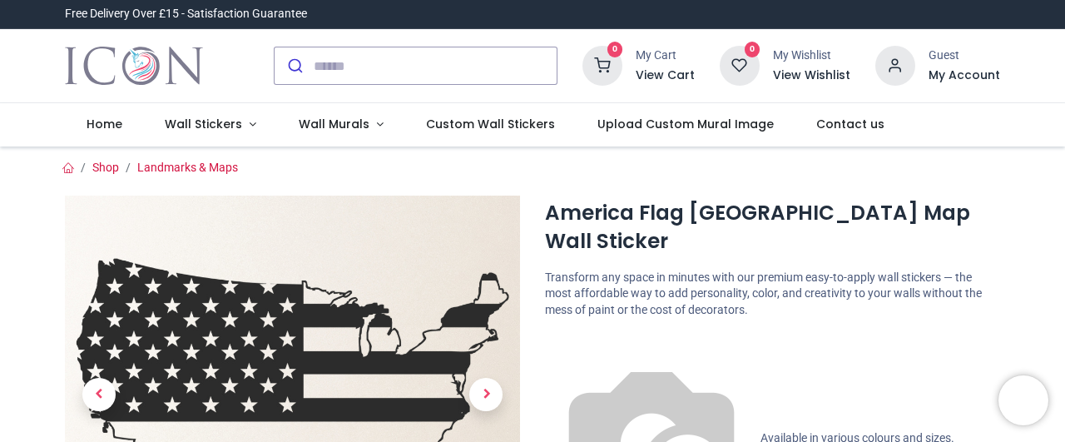
scroll to position [93, 0]
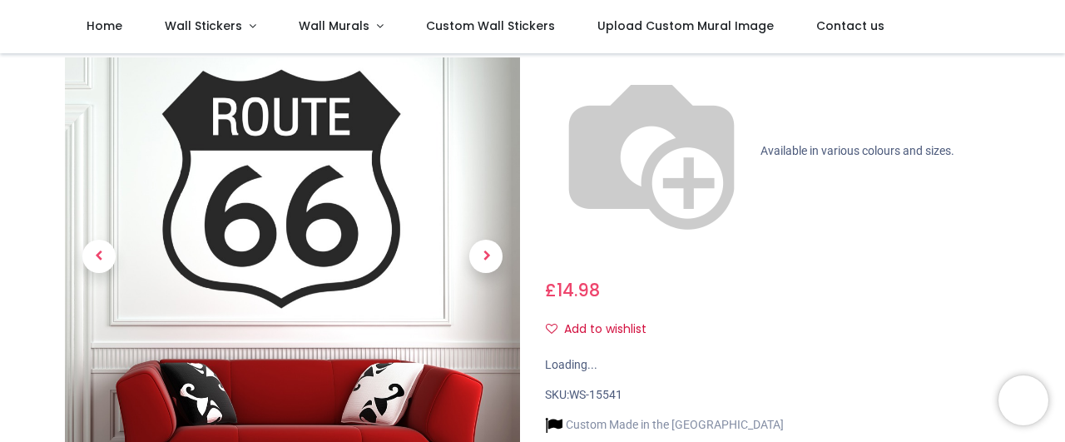
scroll to position [186, 0]
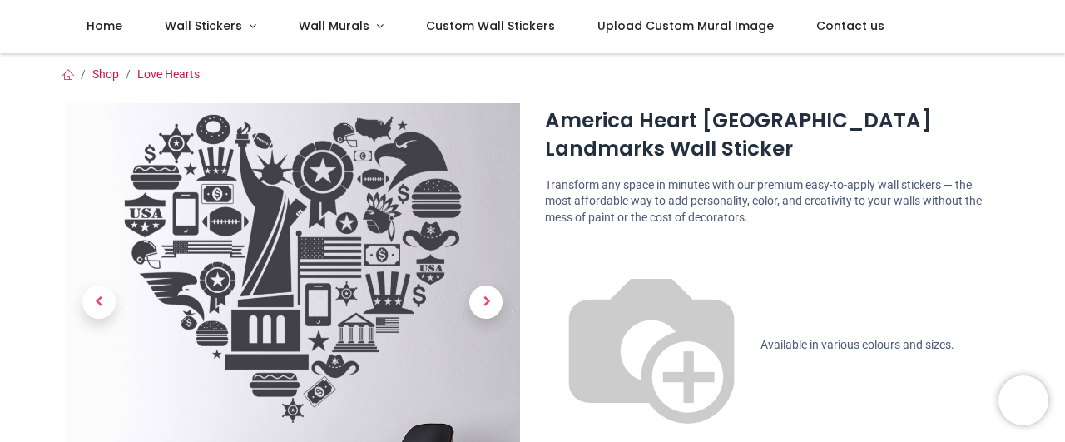
scroll to position [186, 0]
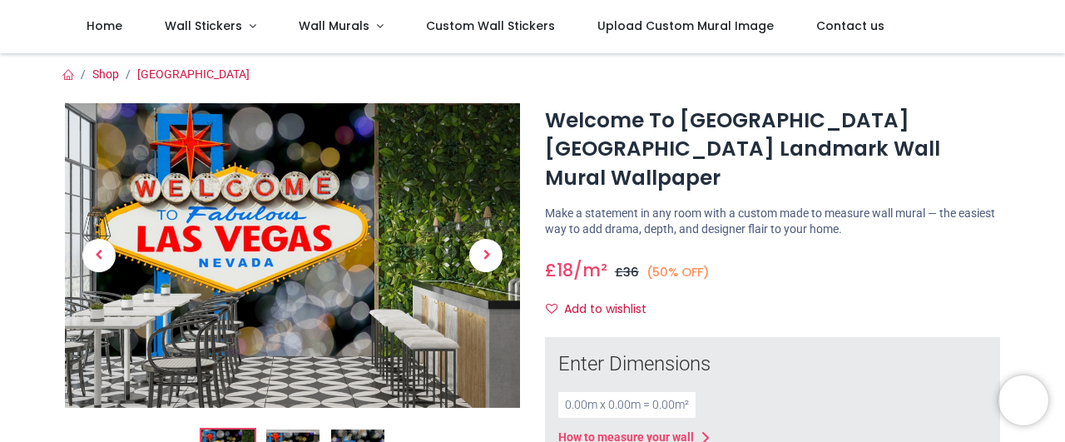
scroll to position [93, 0]
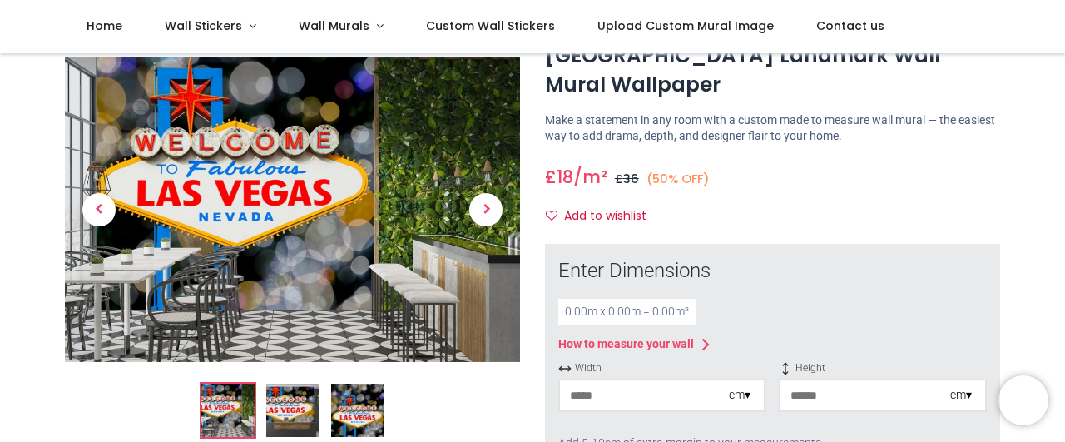
click at [295, 409] on img at bounding box center [292, 411] width 53 height 53
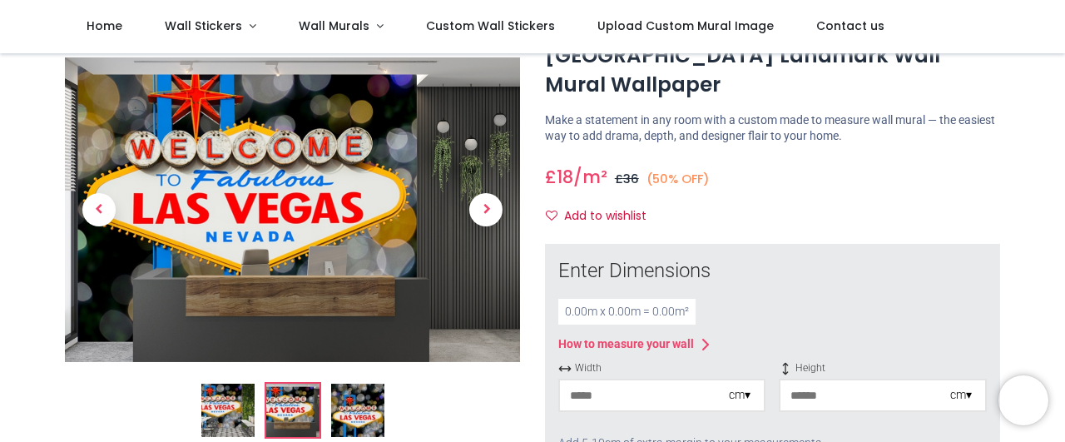
click at [349, 407] on img at bounding box center [357, 411] width 53 height 53
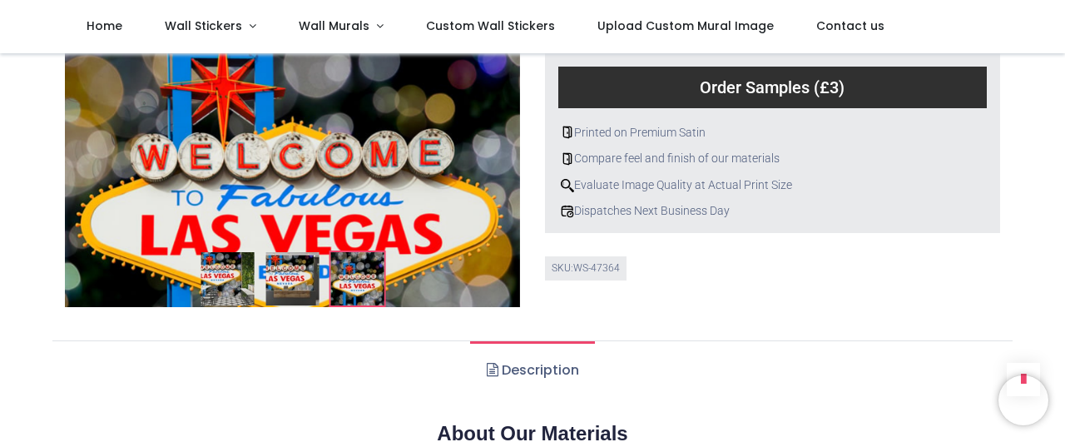
scroll to position [746, 0]
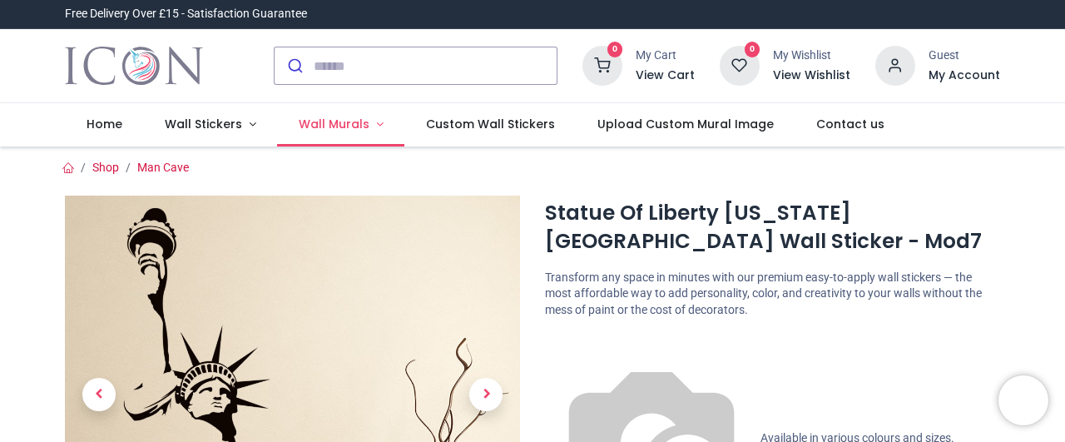
click at [327, 119] on span "Wall Murals" at bounding box center [334, 124] width 71 height 17
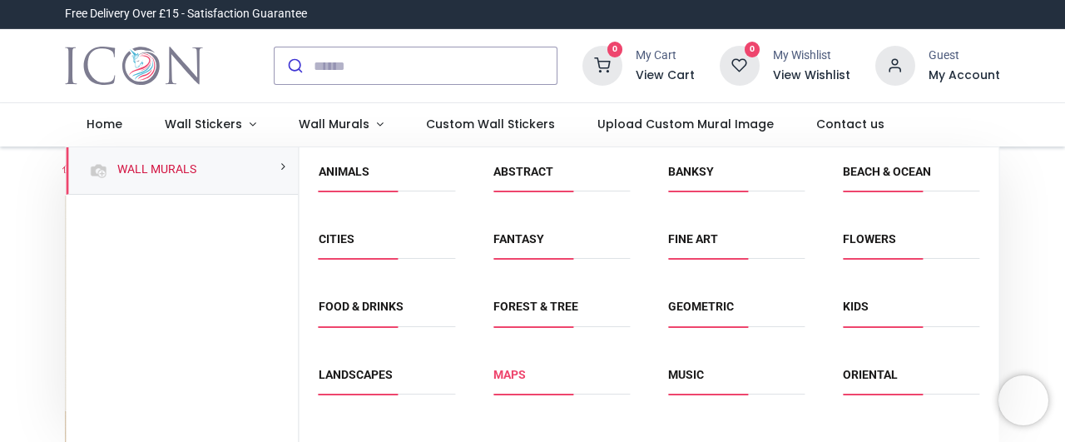
click at [504, 376] on link "Maps" at bounding box center [510, 374] width 32 height 13
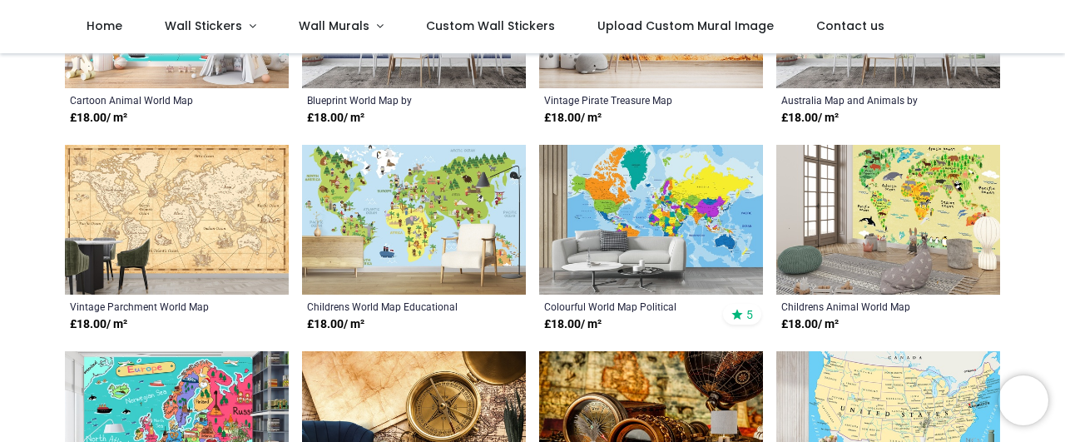
scroll to position [653, 0]
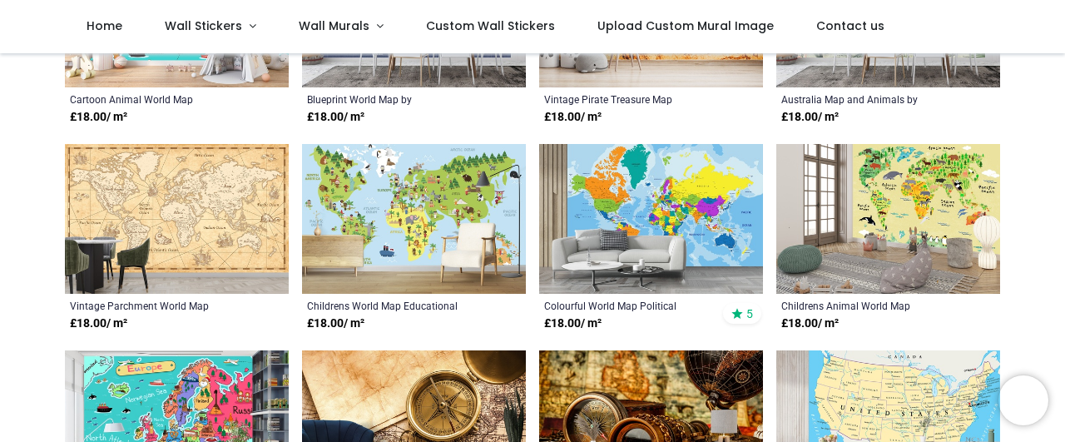
click at [182, 232] on img at bounding box center [177, 219] width 224 height 150
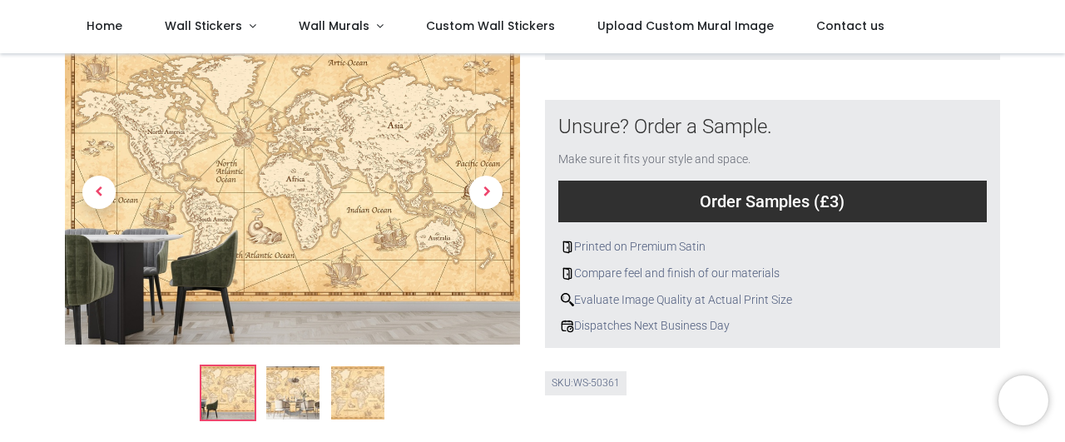
scroll to position [653, 0]
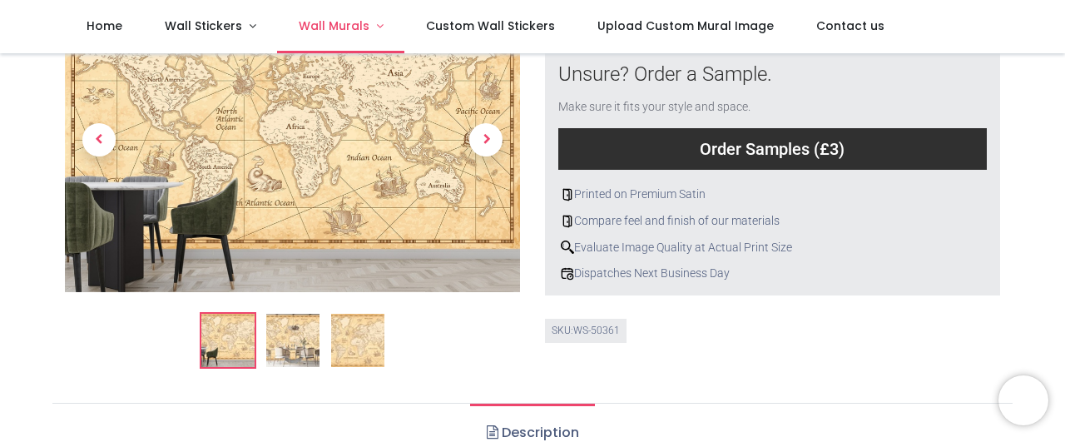
click at [346, 29] on span "Wall Murals" at bounding box center [334, 25] width 71 height 17
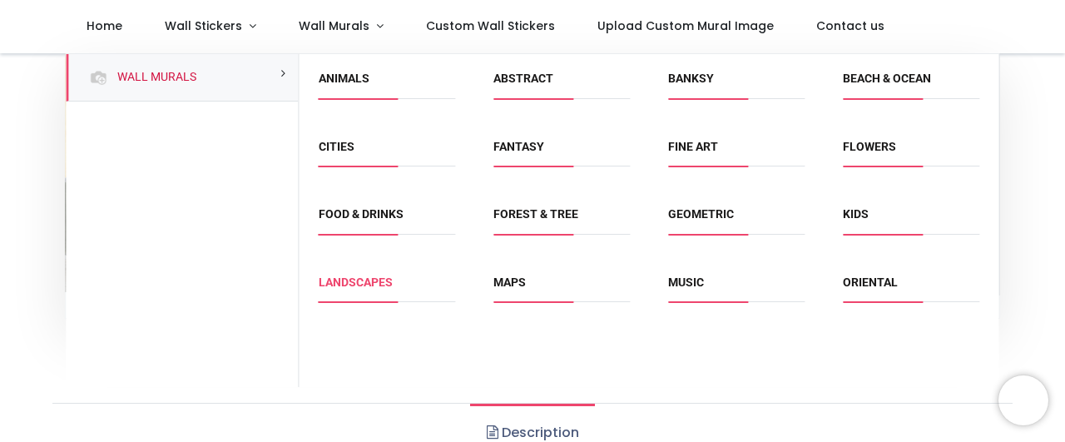
click at [370, 284] on link "Landscapes" at bounding box center [356, 281] width 74 height 13
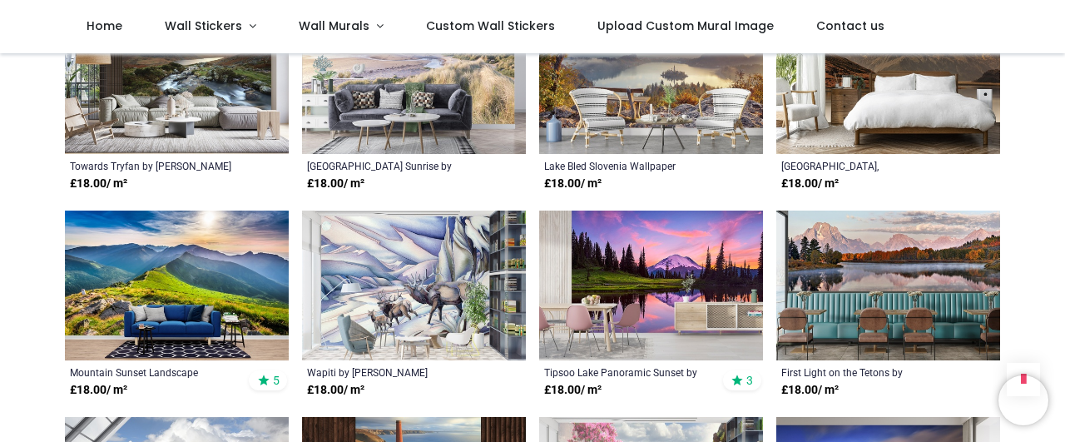
scroll to position [1212, 0]
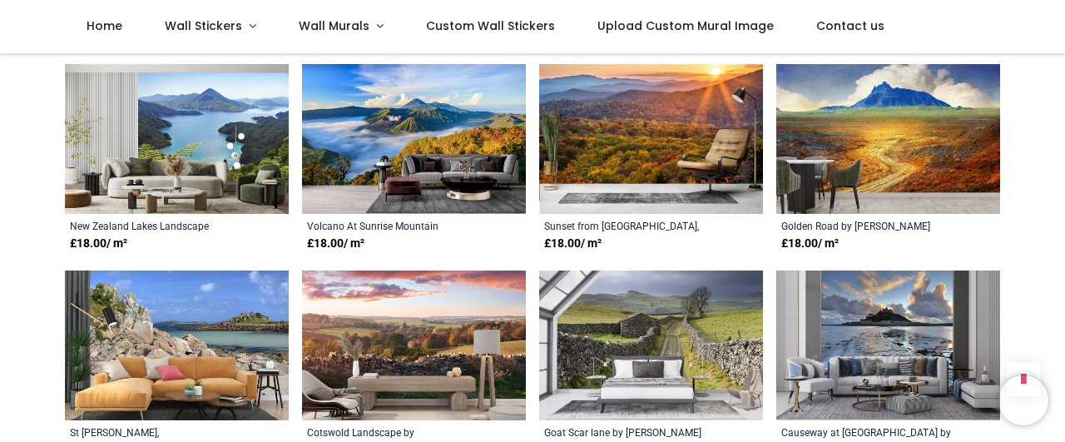
scroll to position [2890, 0]
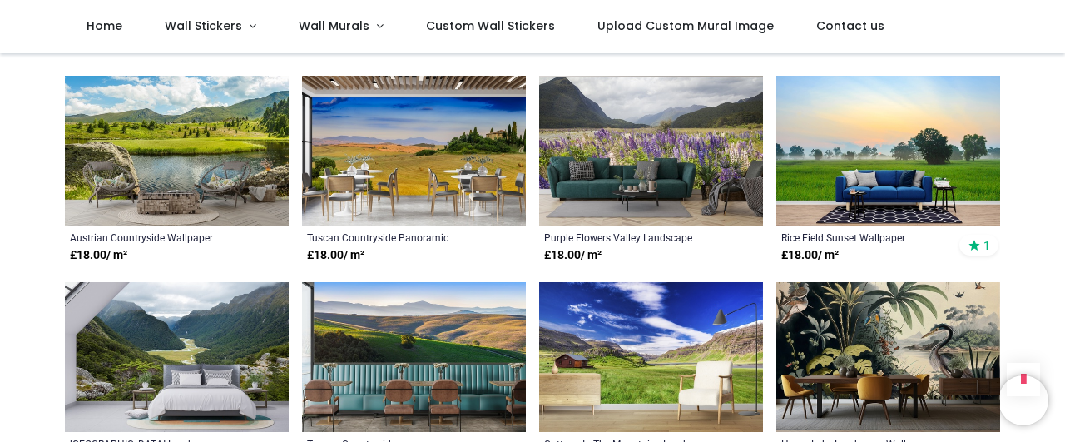
scroll to position [4288, 0]
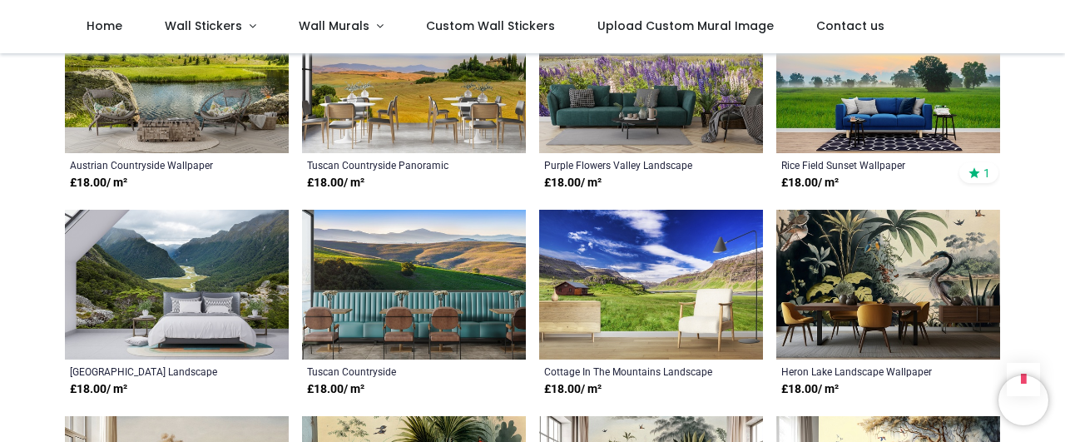
scroll to position [4288, 0]
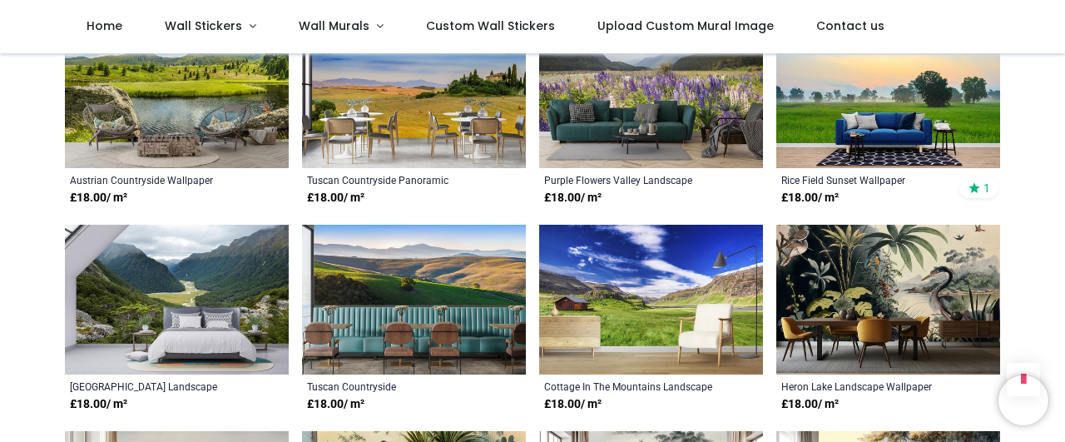
click at [220, 272] on img at bounding box center [177, 300] width 224 height 150
click at [404, 262] on img at bounding box center [414, 300] width 224 height 150
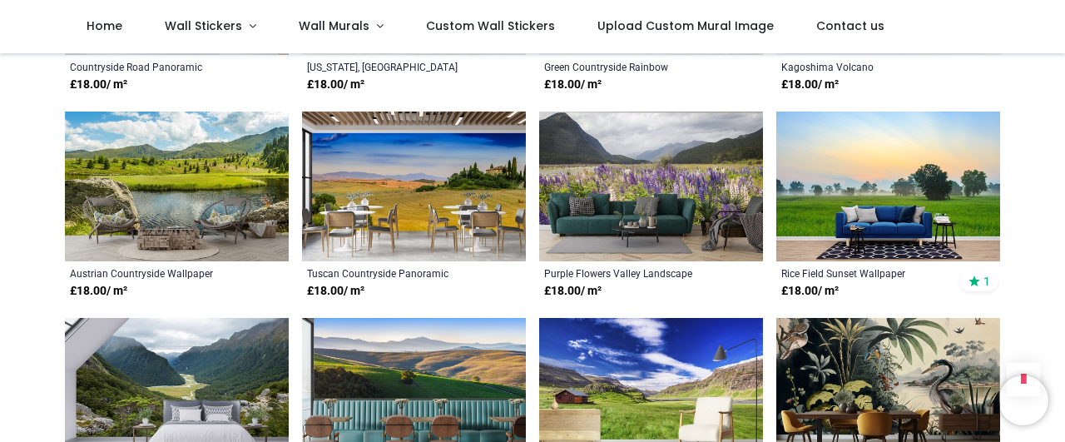
click at [186, 186] on img at bounding box center [177, 187] width 224 height 150
click at [388, 186] on img at bounding box center [414, 187] width 224 height 150
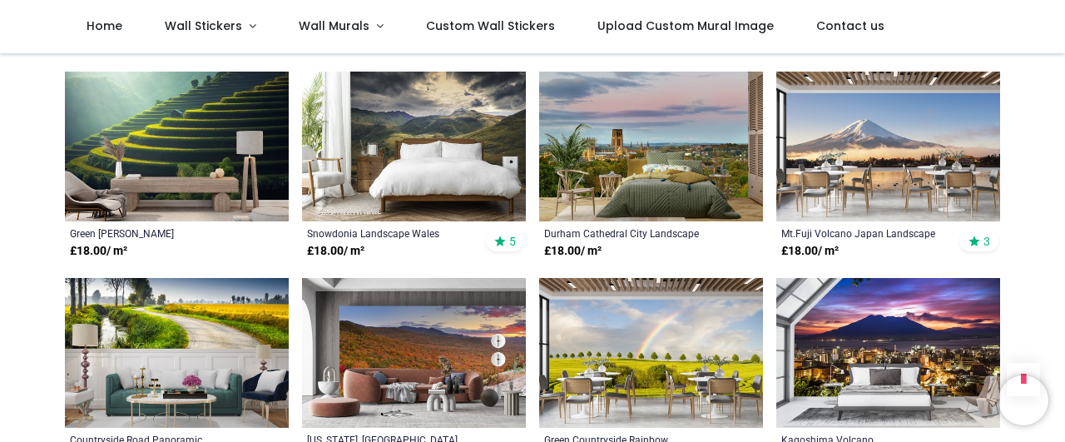
scroll to position [3356, 0]
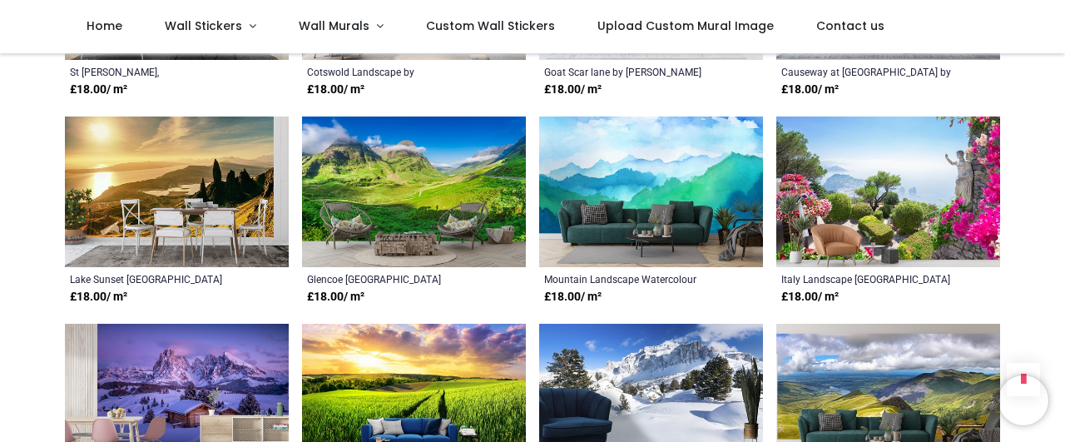
scroll to position [3076, 0]
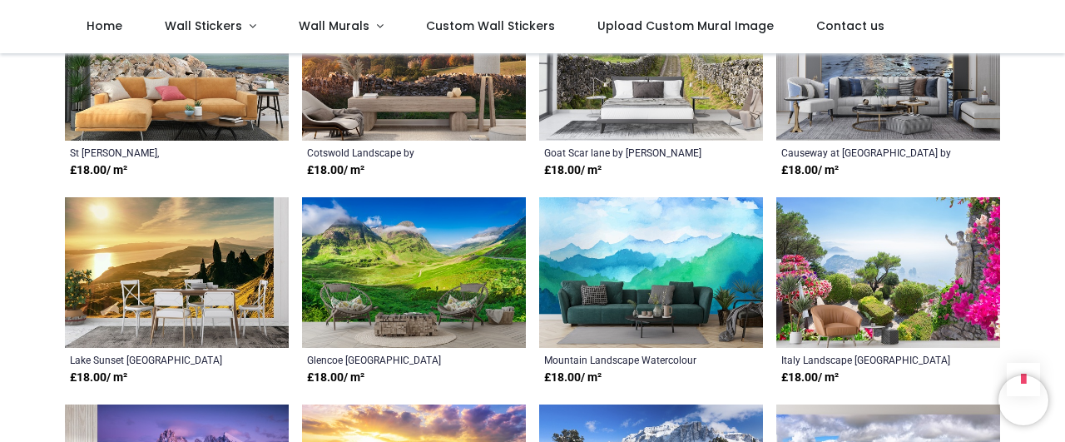
click at [150, 251] on img at bounding box center [177, 272] width 224 height 150
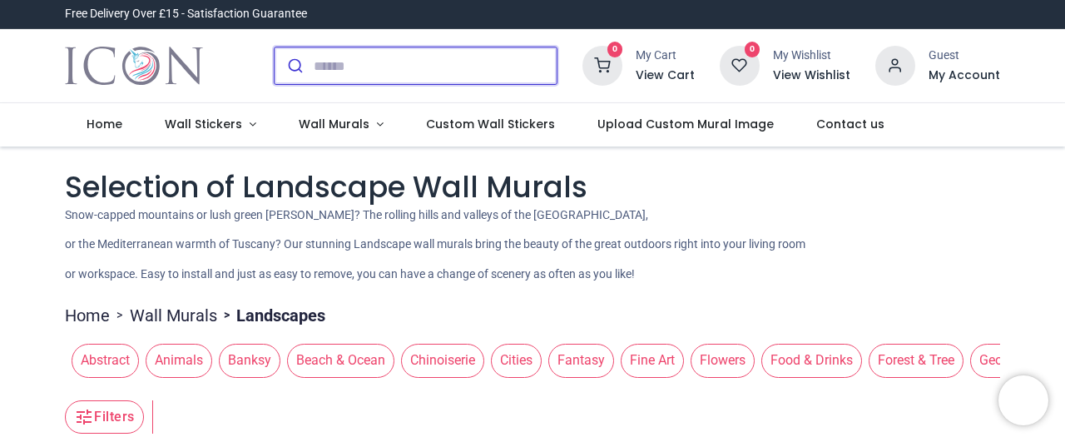
click at [367, 74] on input "search" at bounding box center [435, 65] width 243 height 37
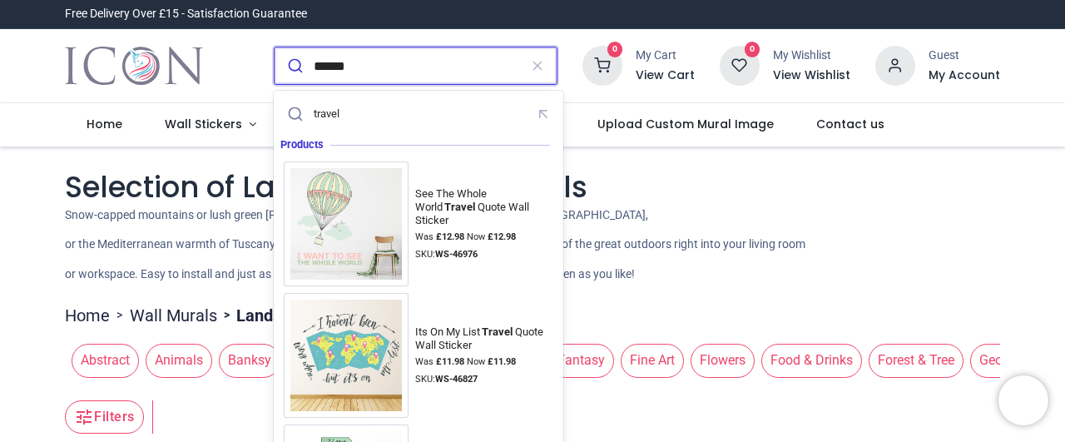
type input "******"
click at [275, 47] on button "submit" at bounding box center [294, 65] width 39 height 37
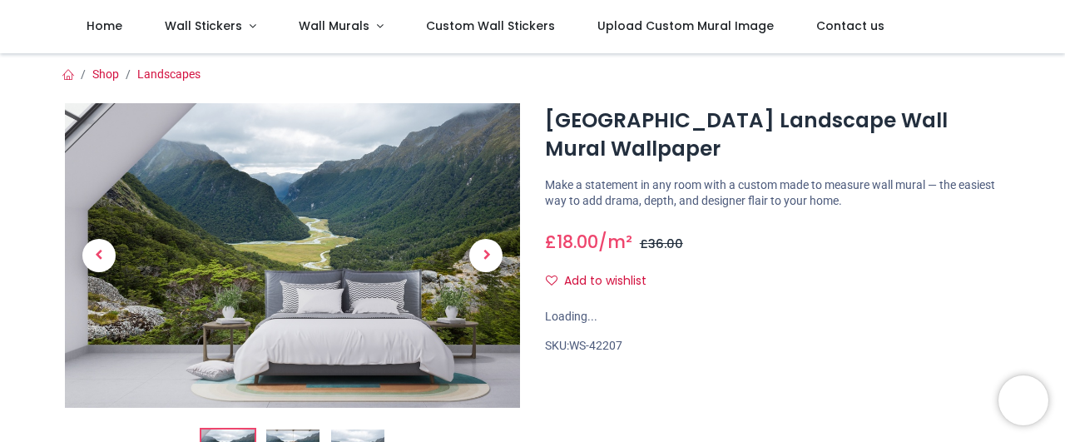
scroll to position [93, 0]
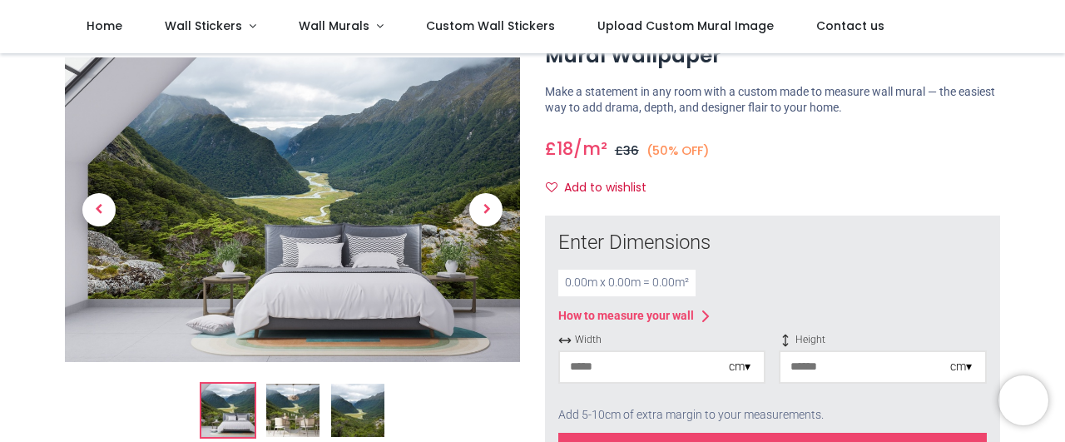
click at [369, 405] on img at bounding box center [357, 411] width 53 height 53
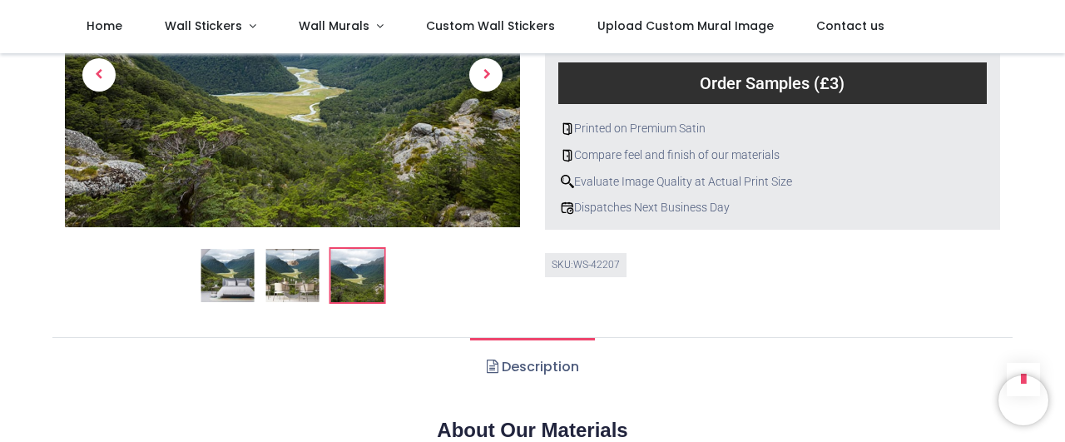
scroll to position [746, 0]
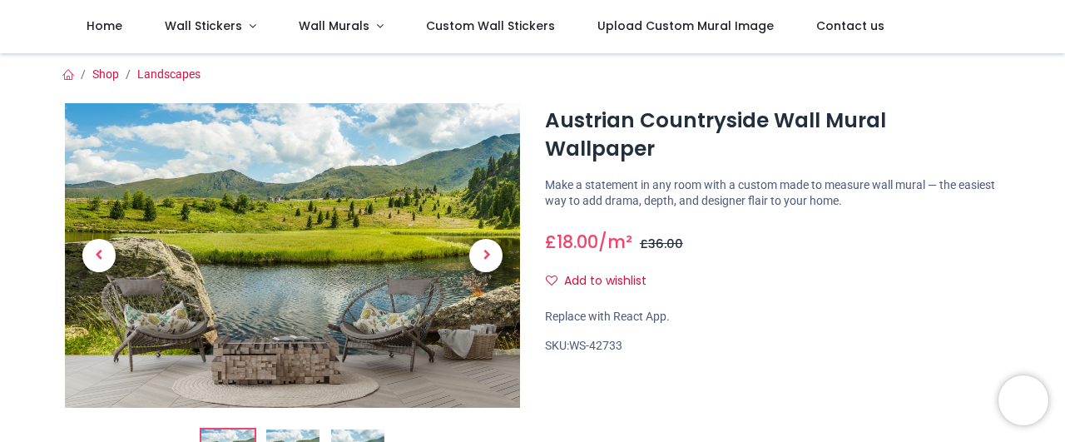
scroll to position [93, 0]
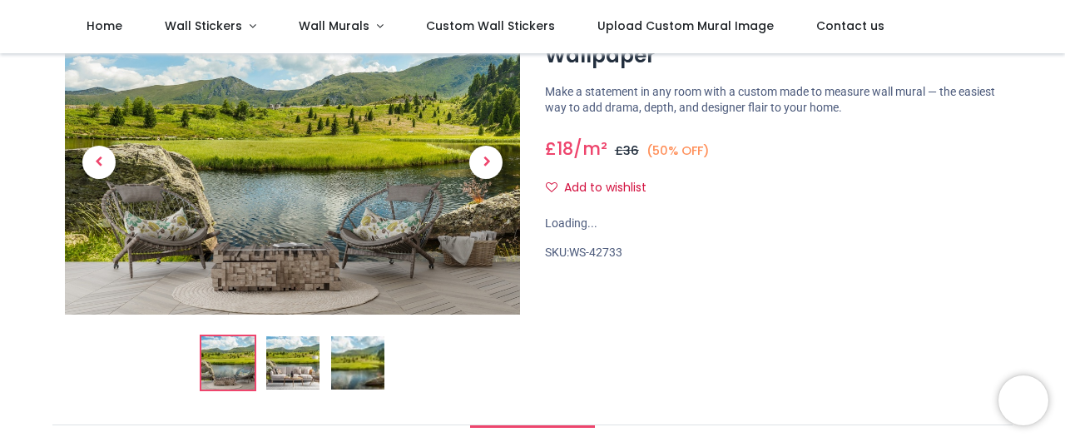
click at [379, 370] on div at bounding box center [292, 200] width 455 height 381
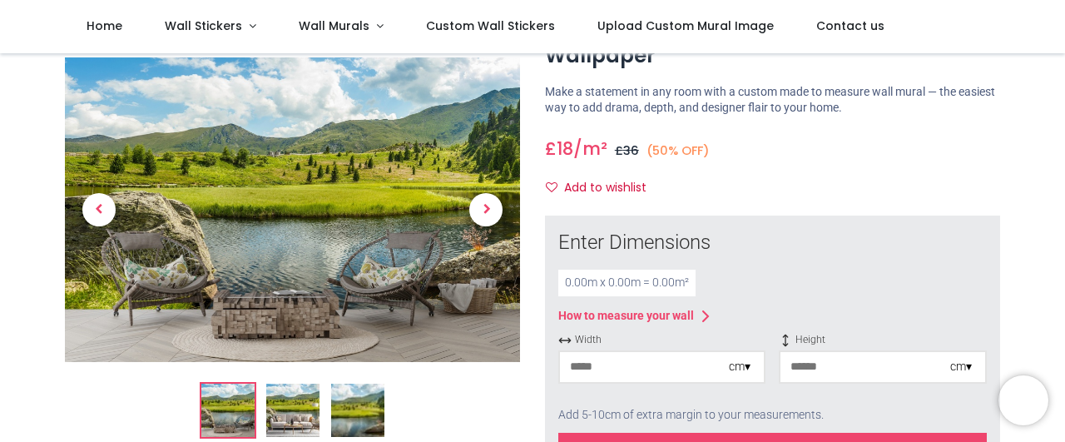
click at [365, 415] on img at bounding box center [357, 411] width 53 height 53
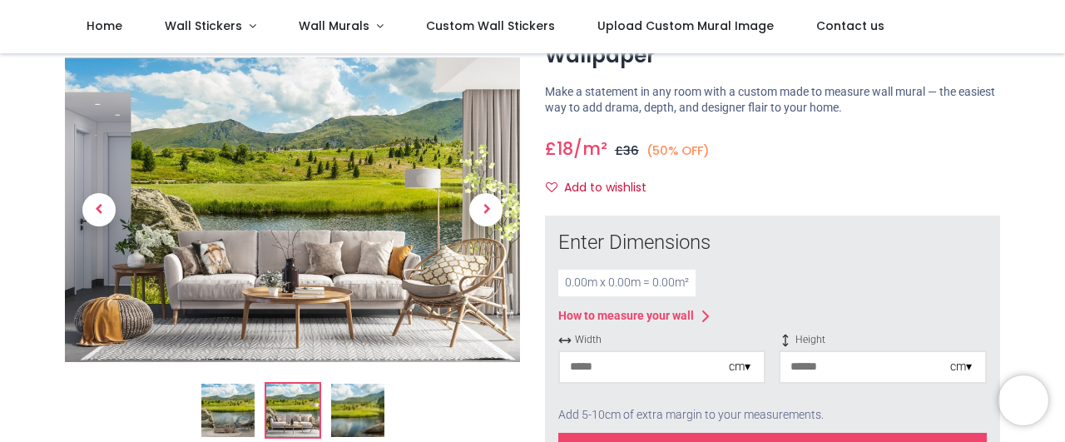
click at [370, 403] on img at bounding box center [357, 411] width 53 height 53
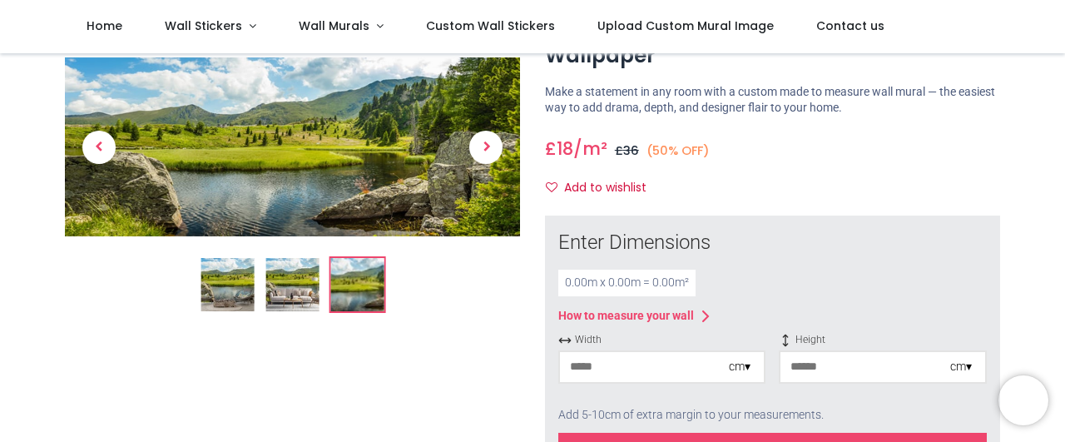
scroll to position [0, 0]
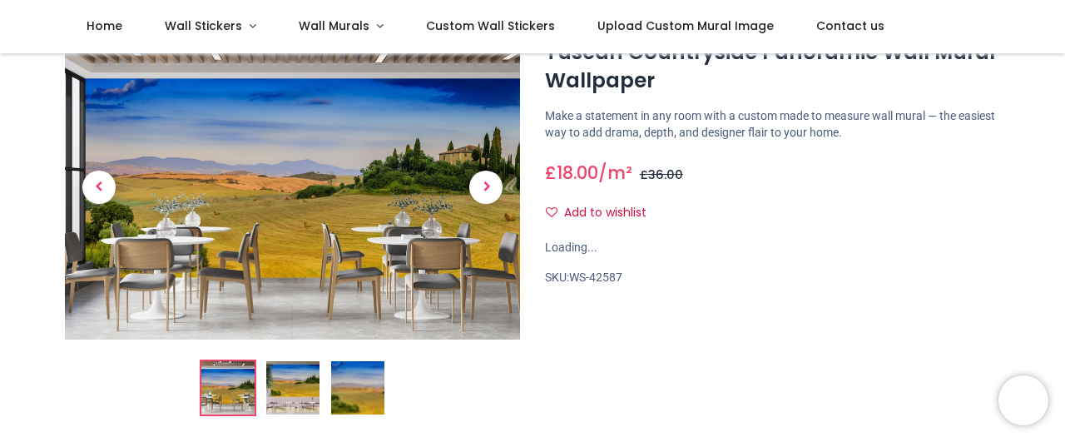
scroll to position [186, 0]
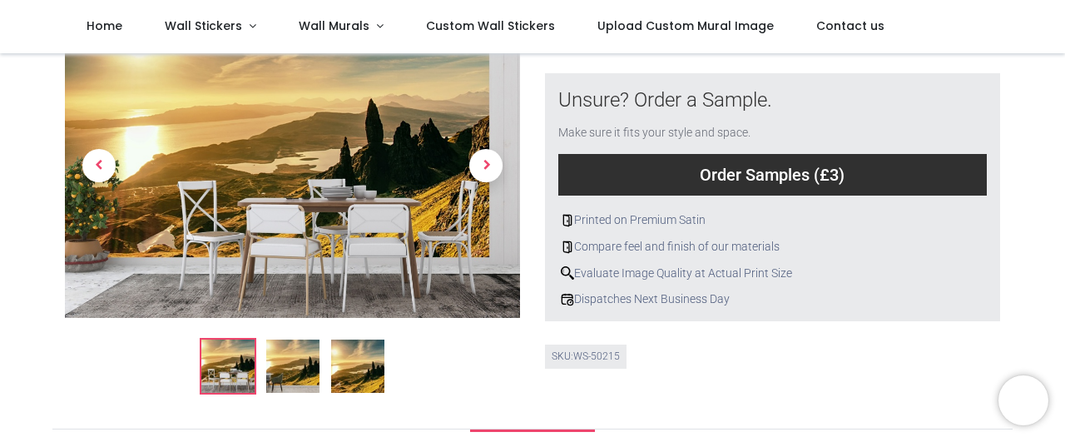
scroll to position [653, 0]
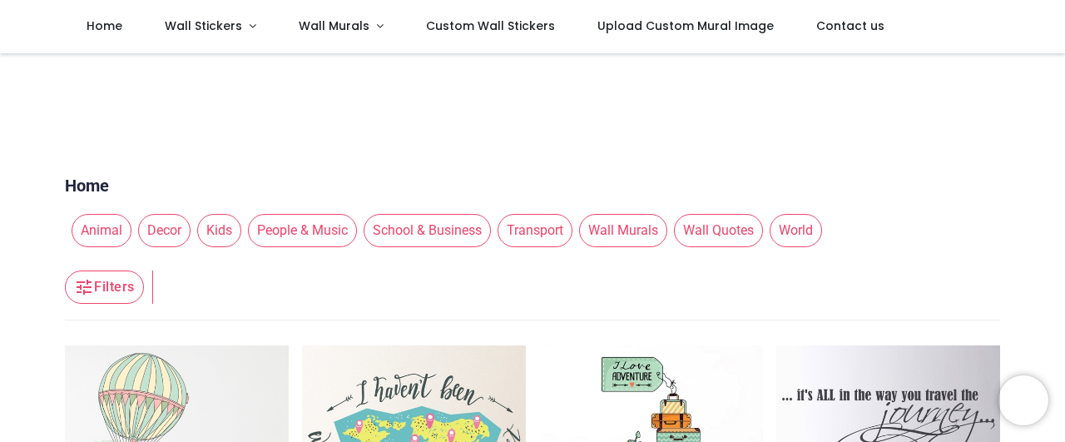
scroll to position [186, 0]
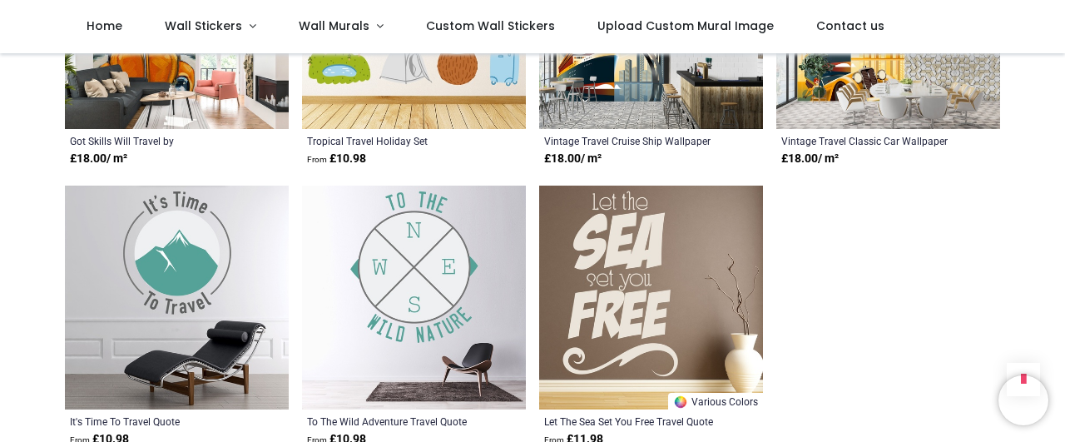
scroll to position [3729, 0]
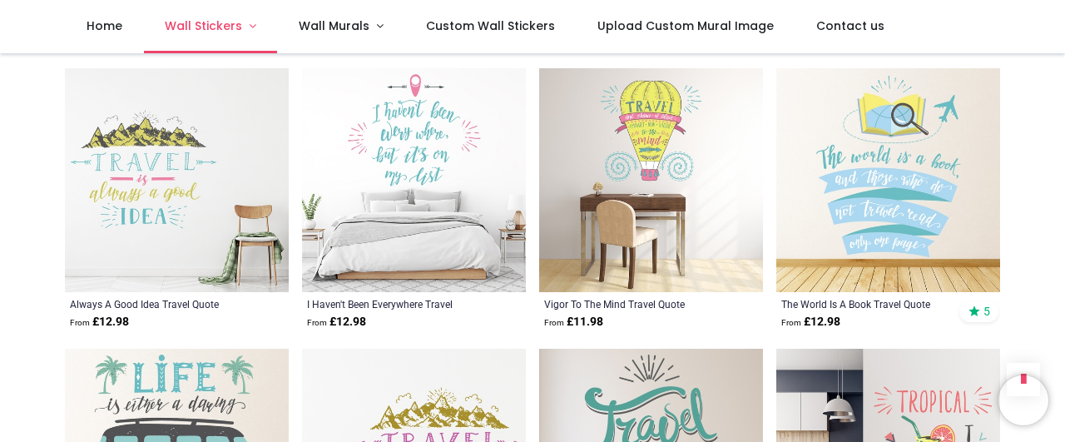
scroll to position [1585, 0]
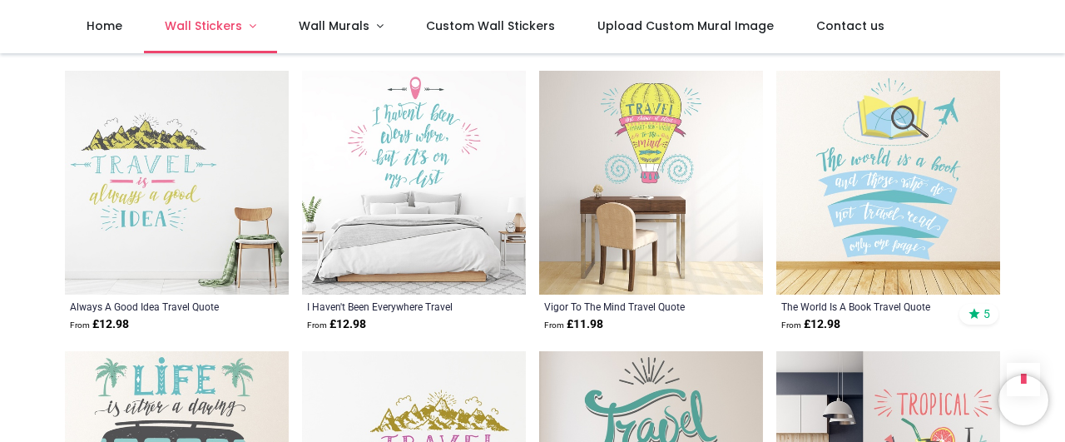
click at [199, 22] on span "Wall Stickers" at bounding box center [203, 25] width 77 height 17
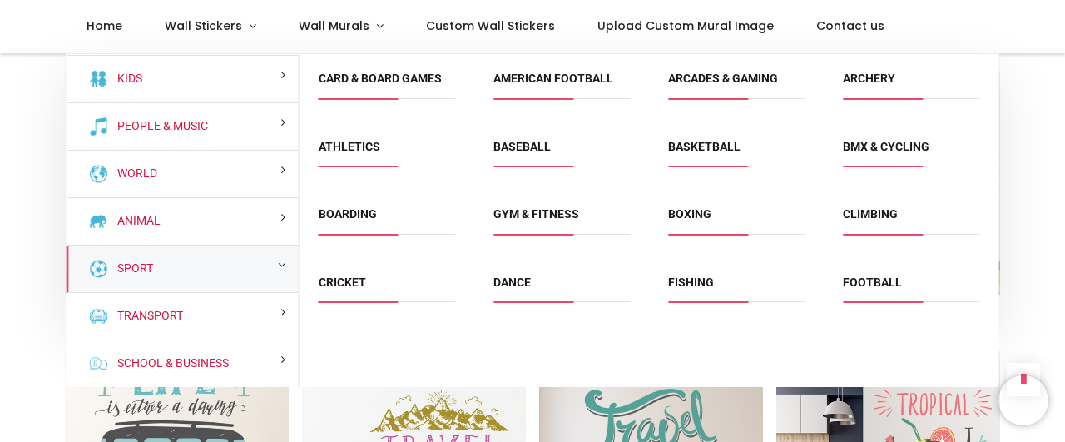
scroll to position [141, 0]
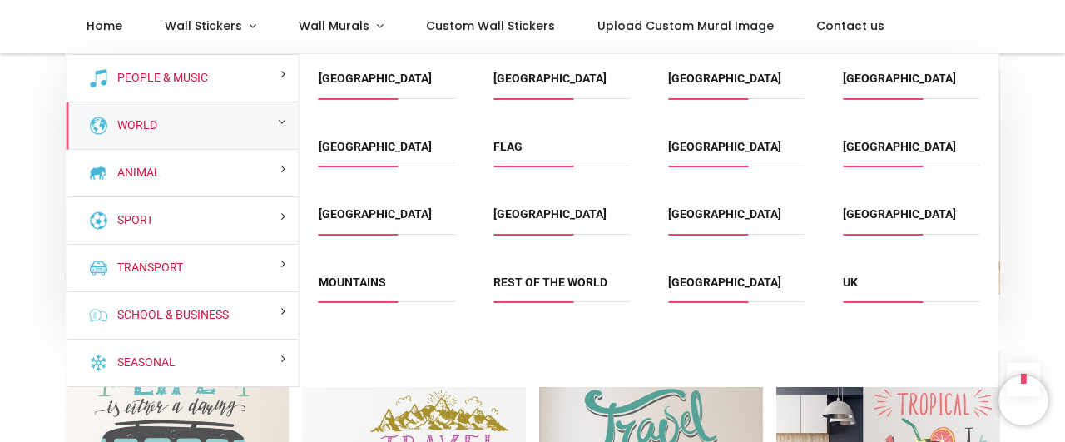
click at [166, 123] on div "World" at bounding box center [182, 125] width 232 height 47
click at [104, 124] on img at bounding box center [98, 126] width 20 height 20
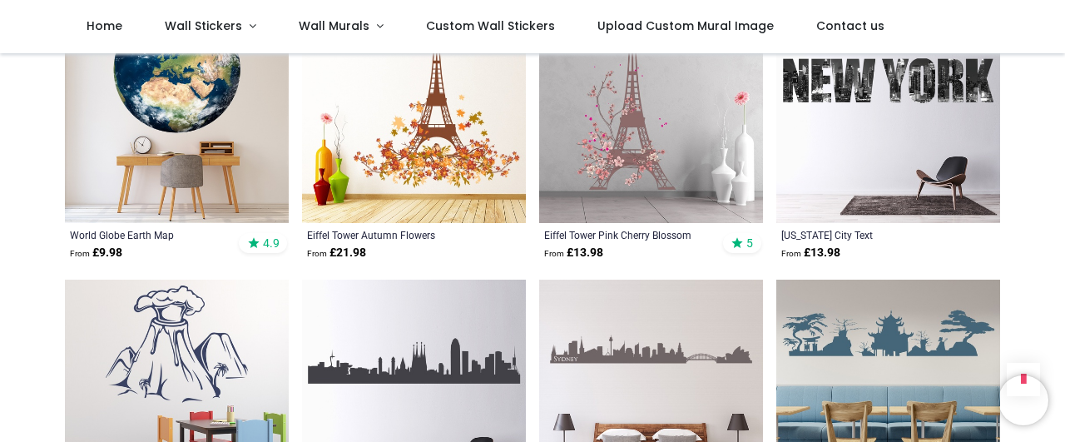
scroll to position [3542, 0]
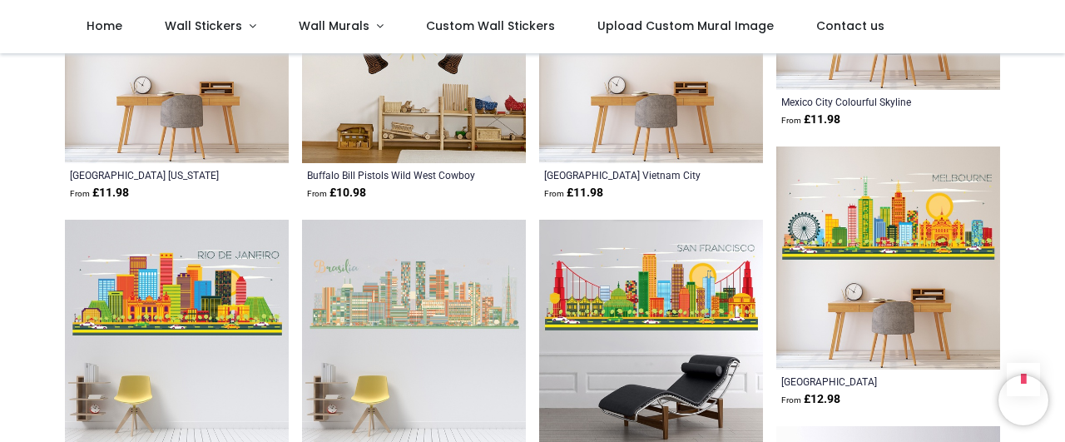
scroll to position [7271, 0]
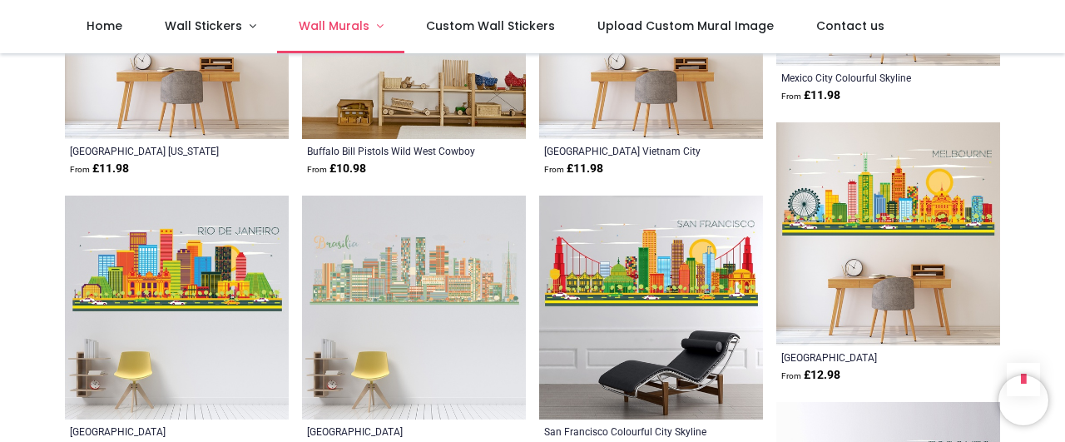
click at [335, 31] on span "Wall Murals" at bounding box center [334, 25] width 71 height 17
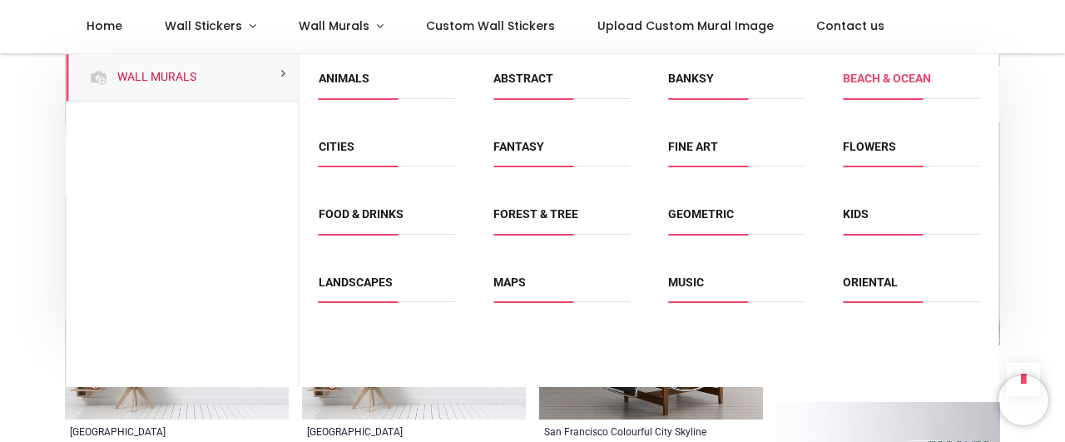
click at [880, 82] on link "Beach & Ocean" at bounding box center [887, 78] width 88 height 13
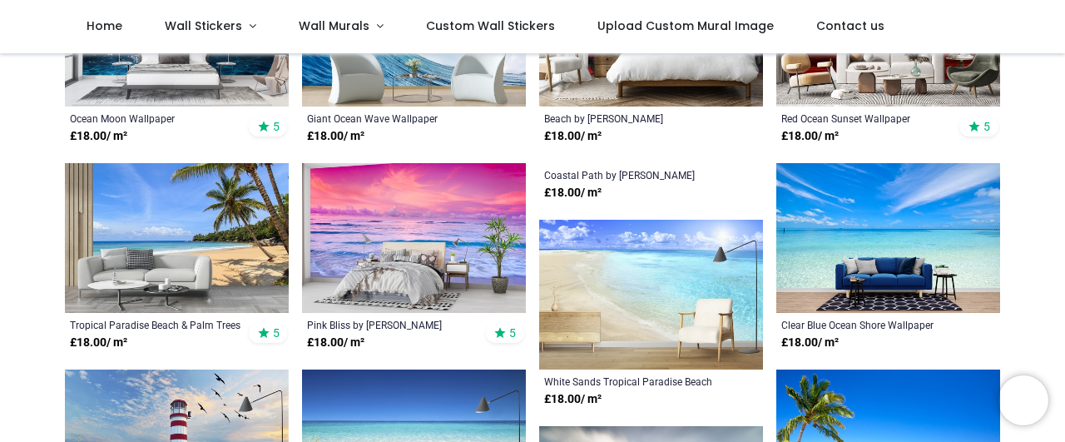
scroll to position [466, 0]
